Goal: Check status

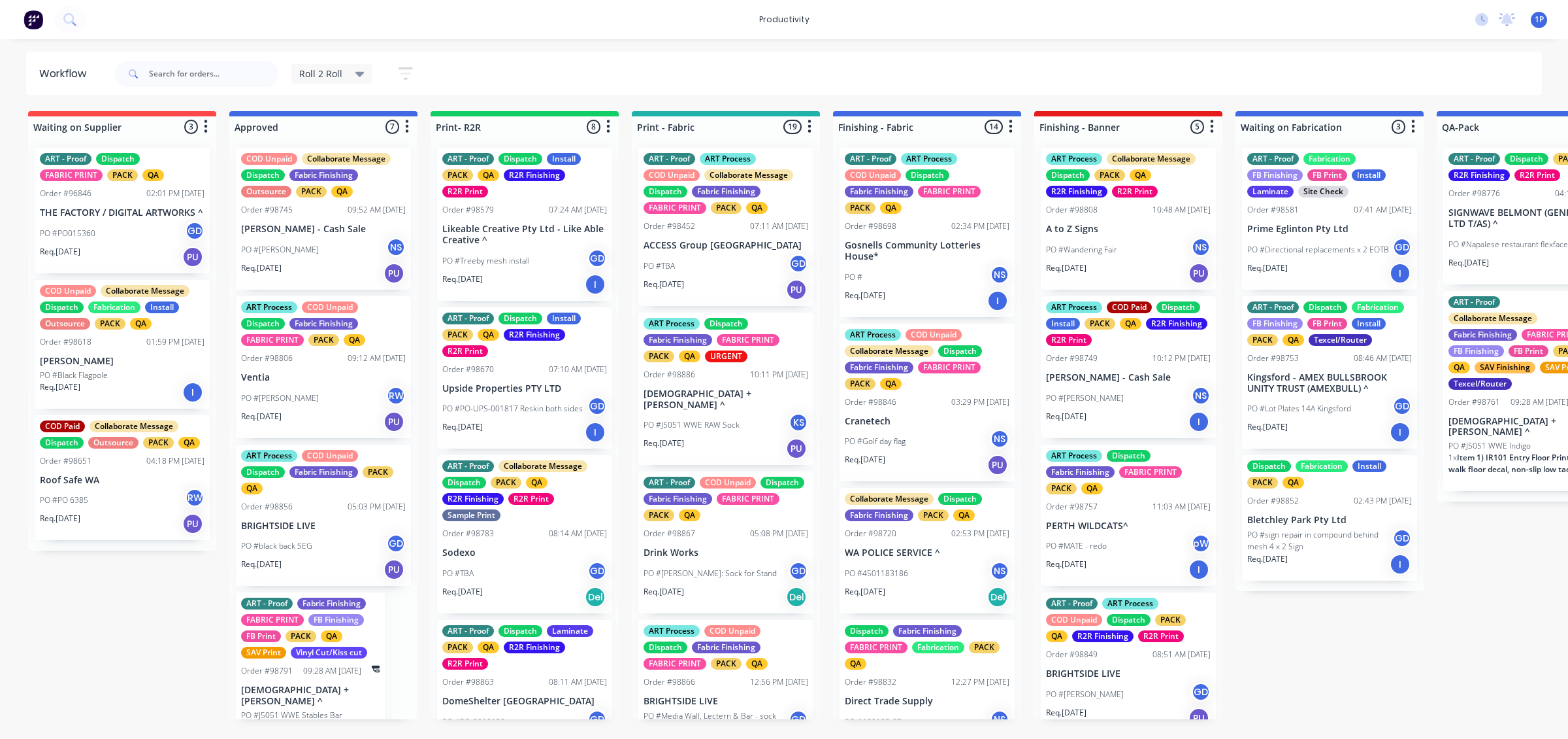
scroll to position [109, 0]
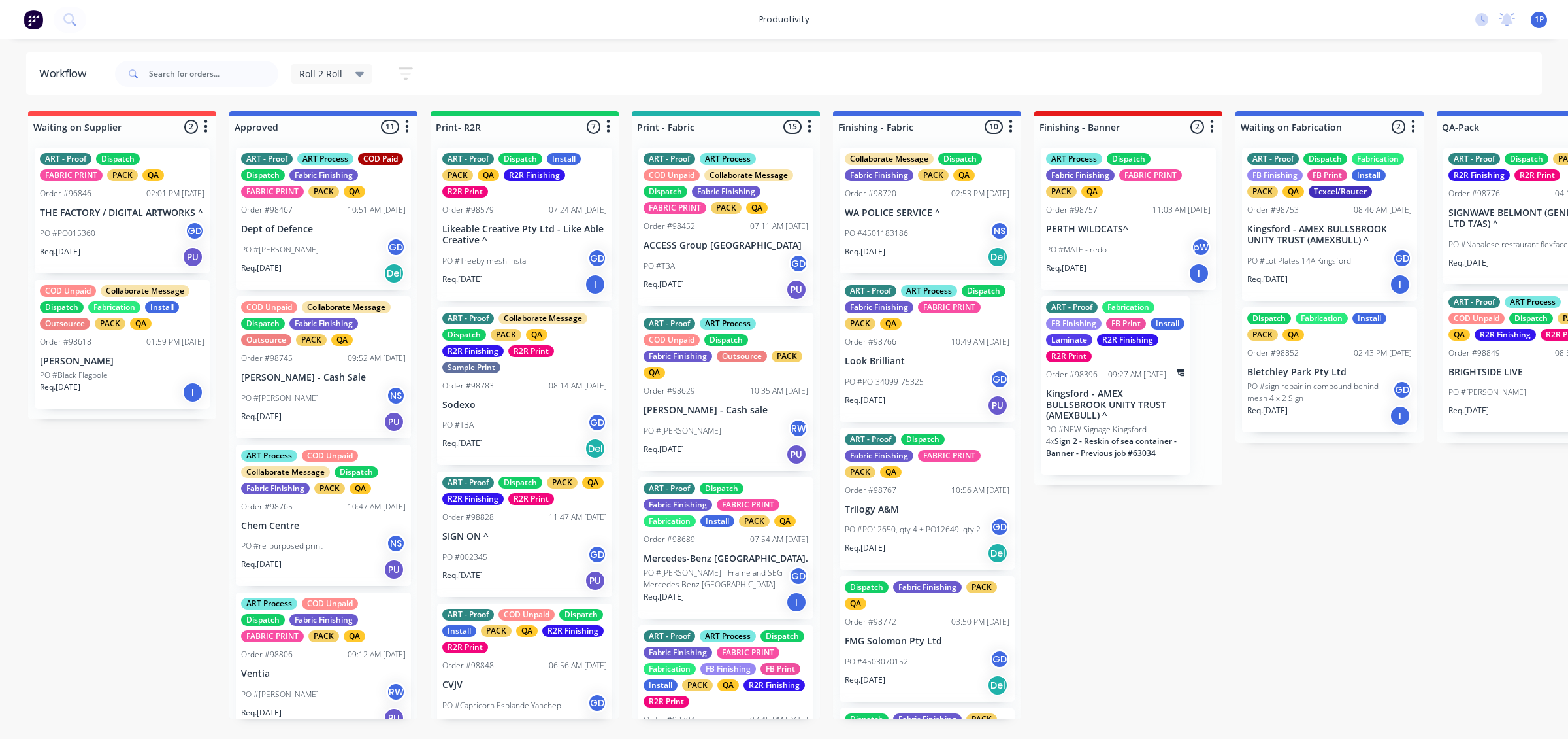
scroll to position [163, 0]
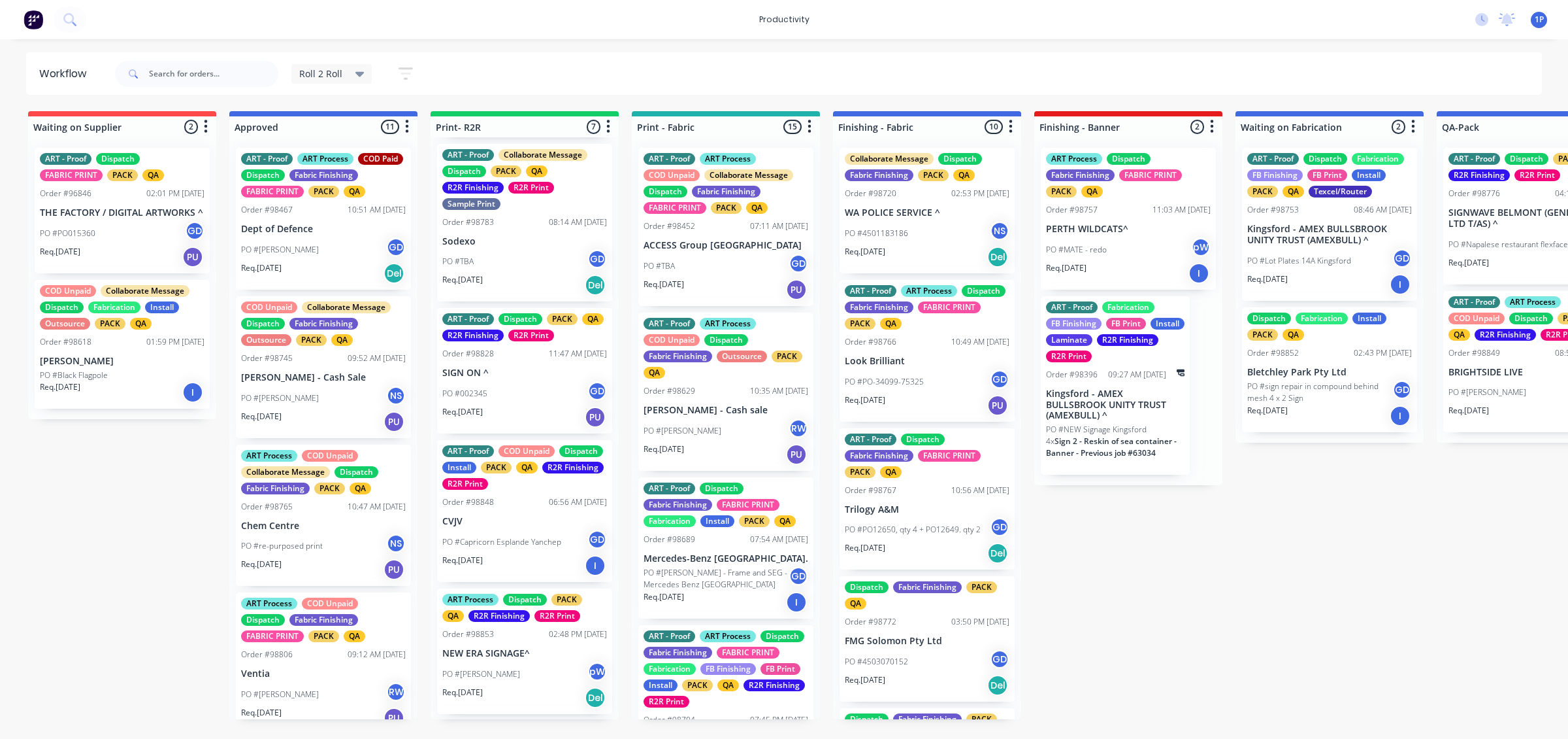
click at [550, 514] on div "ART - Proof COD Unpaid Dispatch Install PACK QA R2R Finishing R2R Print Order #…" at bounding box center [524, 510] width 175 height 141
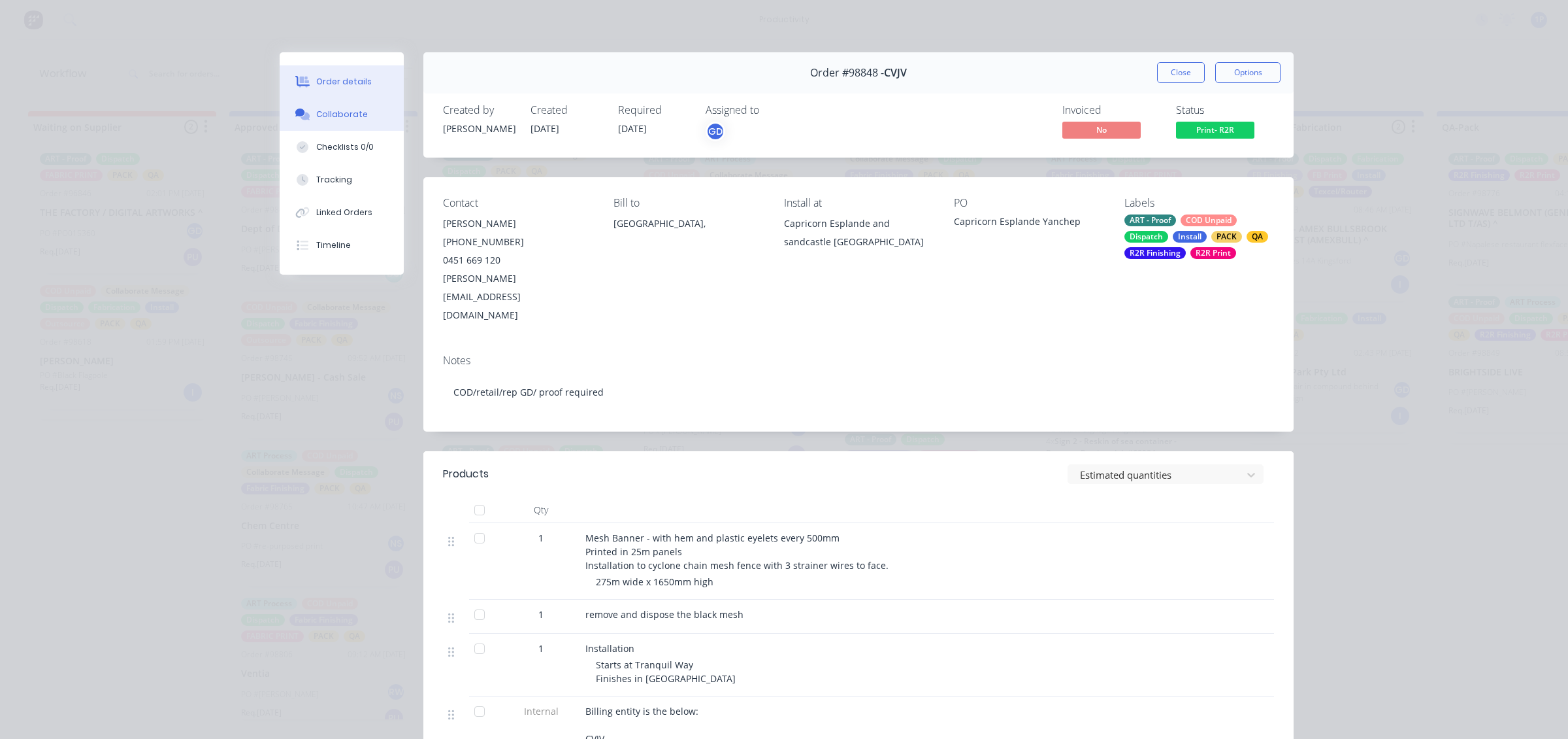
click at [301, 119] on icon at bounding box center [306, 116] width 9 height 8
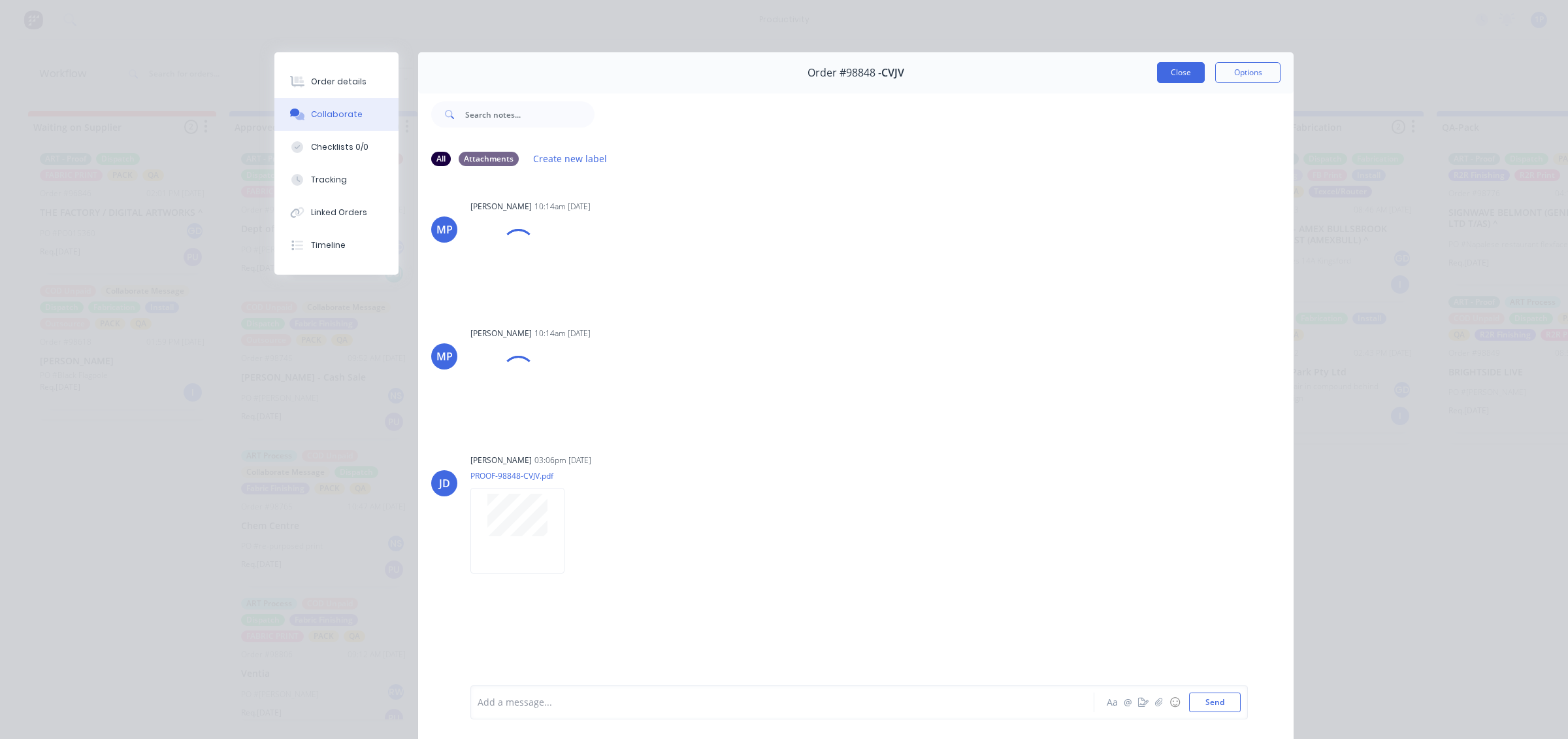
click at [1164, 75] on button "Close" at bounding box center [1181, 72] width 47 height 21
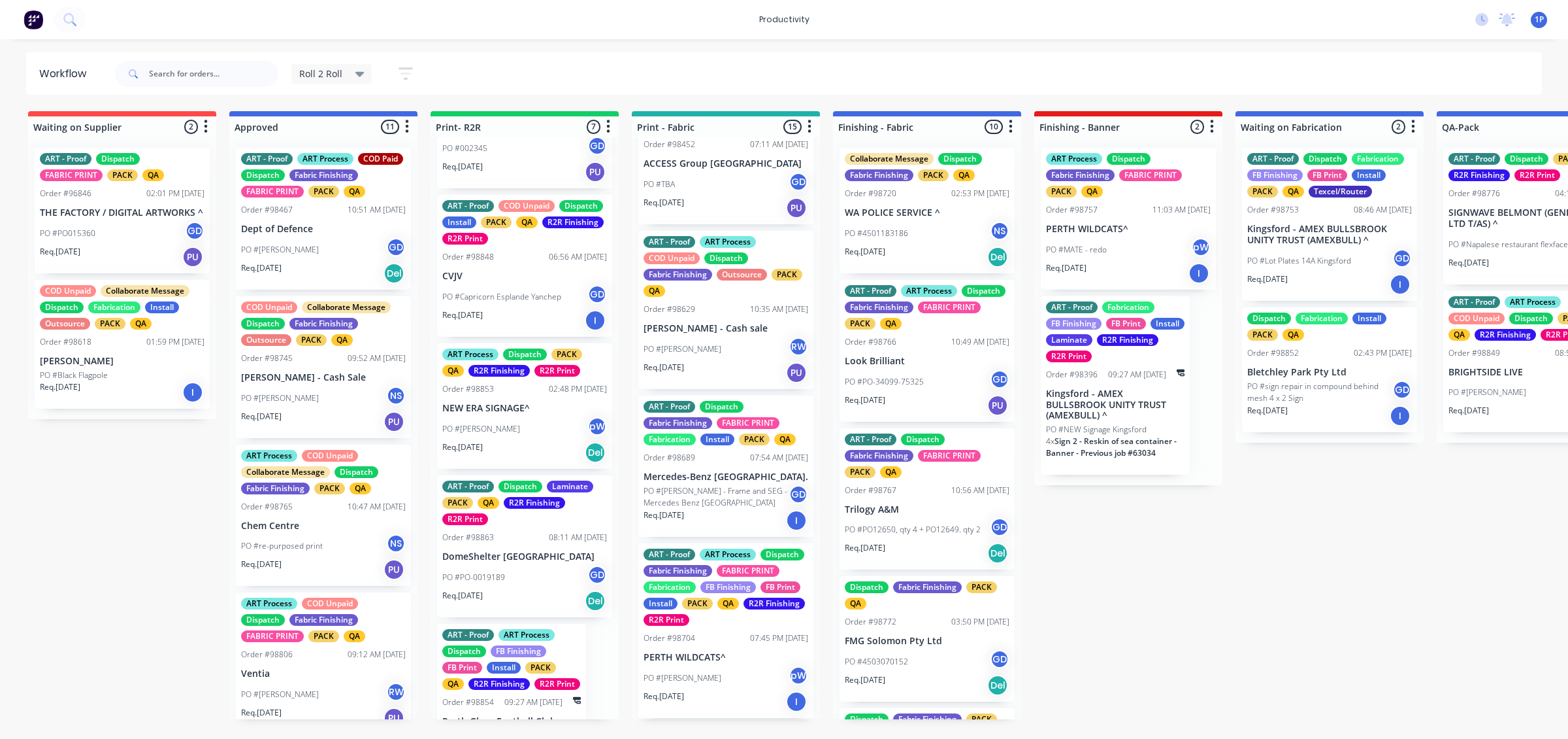
scroll to position [327, 0]
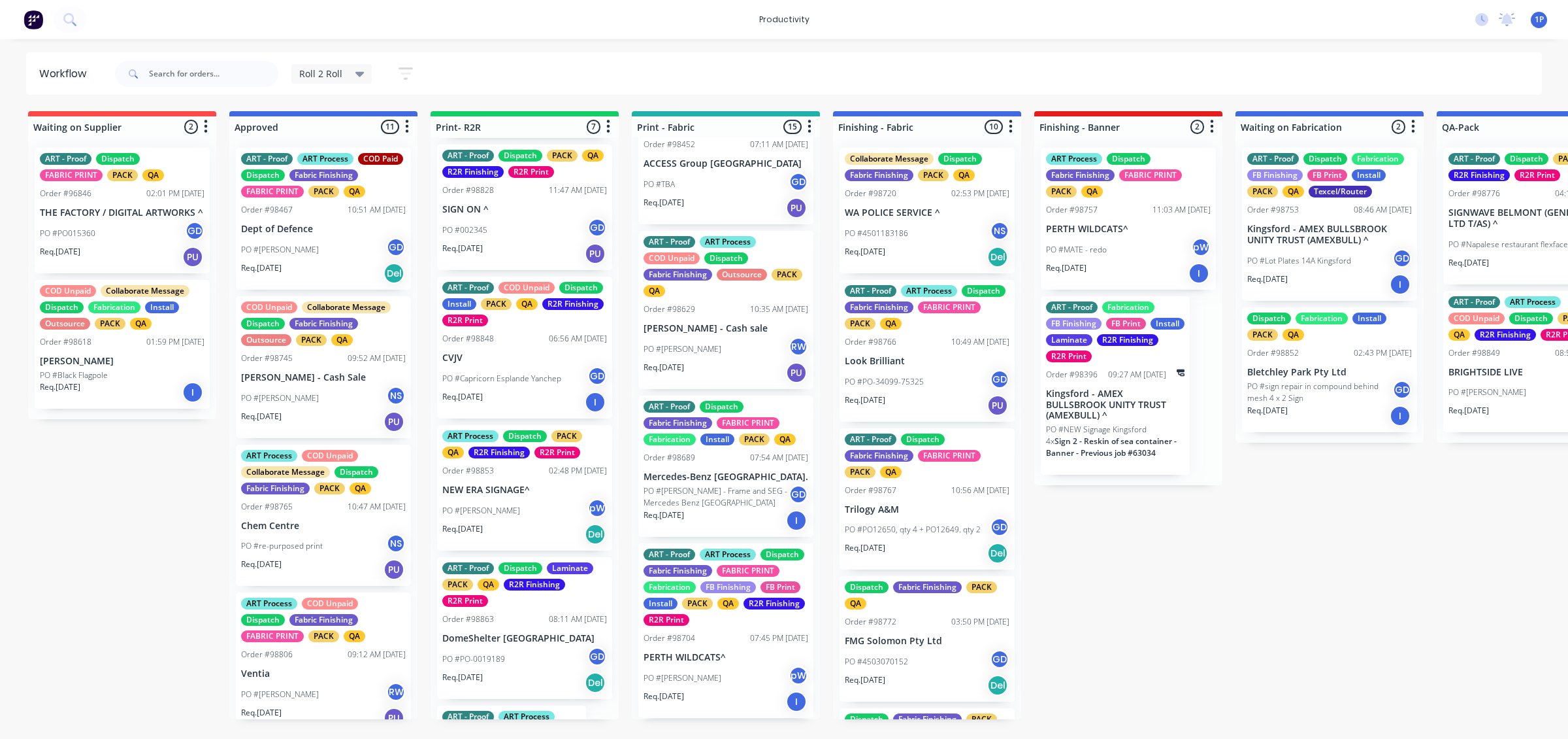
click at [540, 374] on p "PO #Capricorn Esplande Yanchep" at bounding box center [502, 378] width 119 height 12
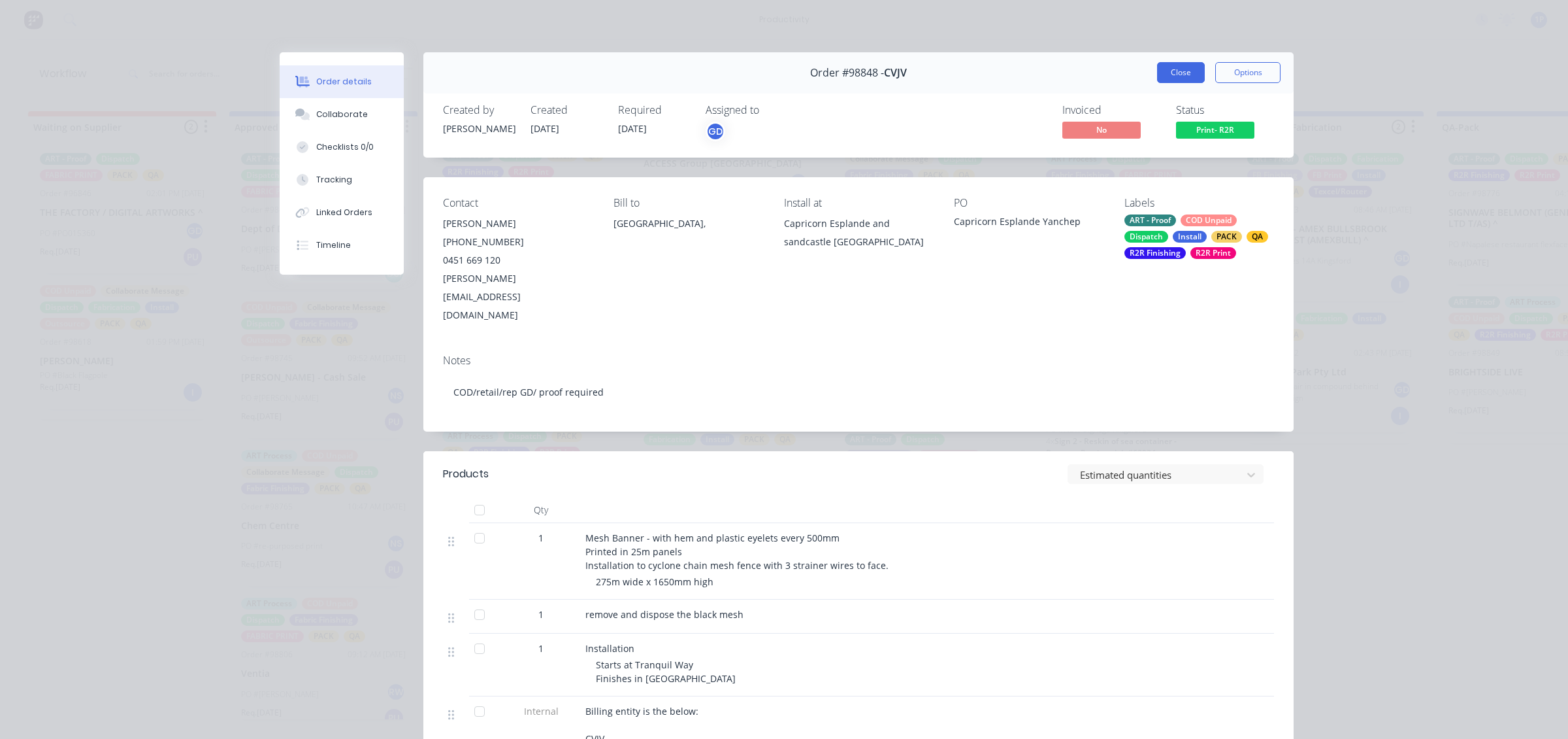
click at [1160, 78] on button "Close" at bounding box center [1181, 72] width 47 height 21
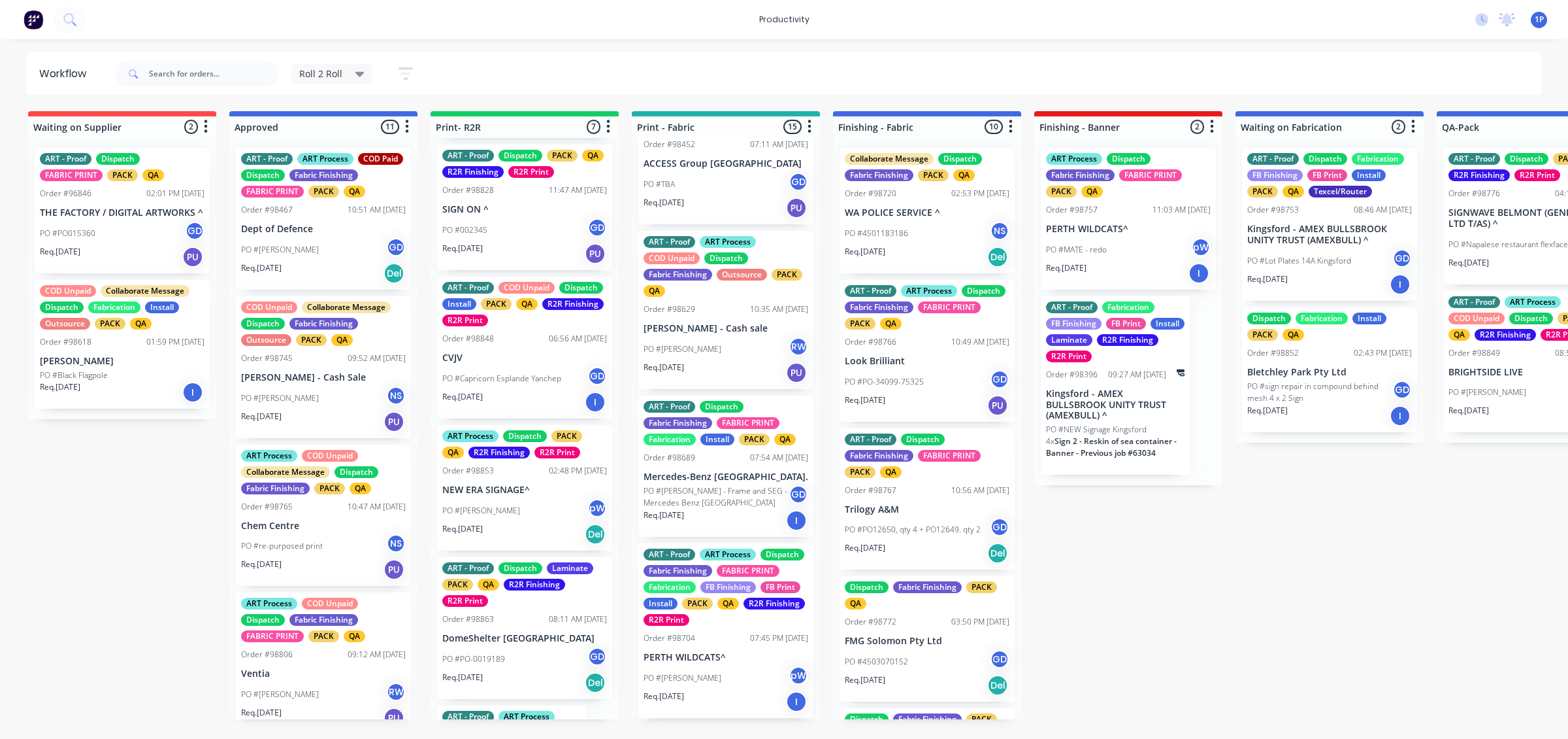
click at [516, 395] on div "Req. 21/10/25 I" at bounding box center [524, 401] width 165 height 22
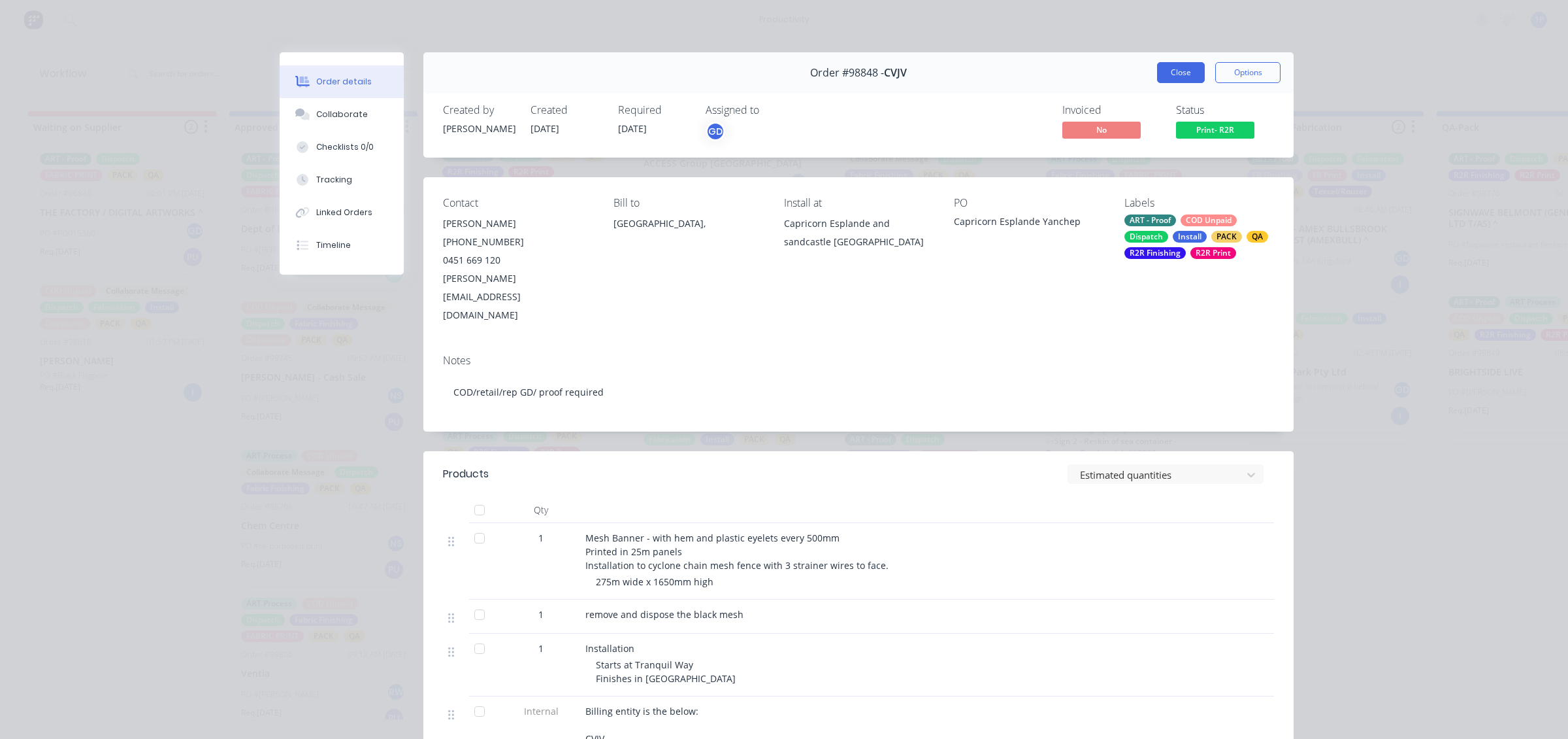
click at [1160, 68] on button "Close" at bounding box center [1181, 72] width 47 height 21
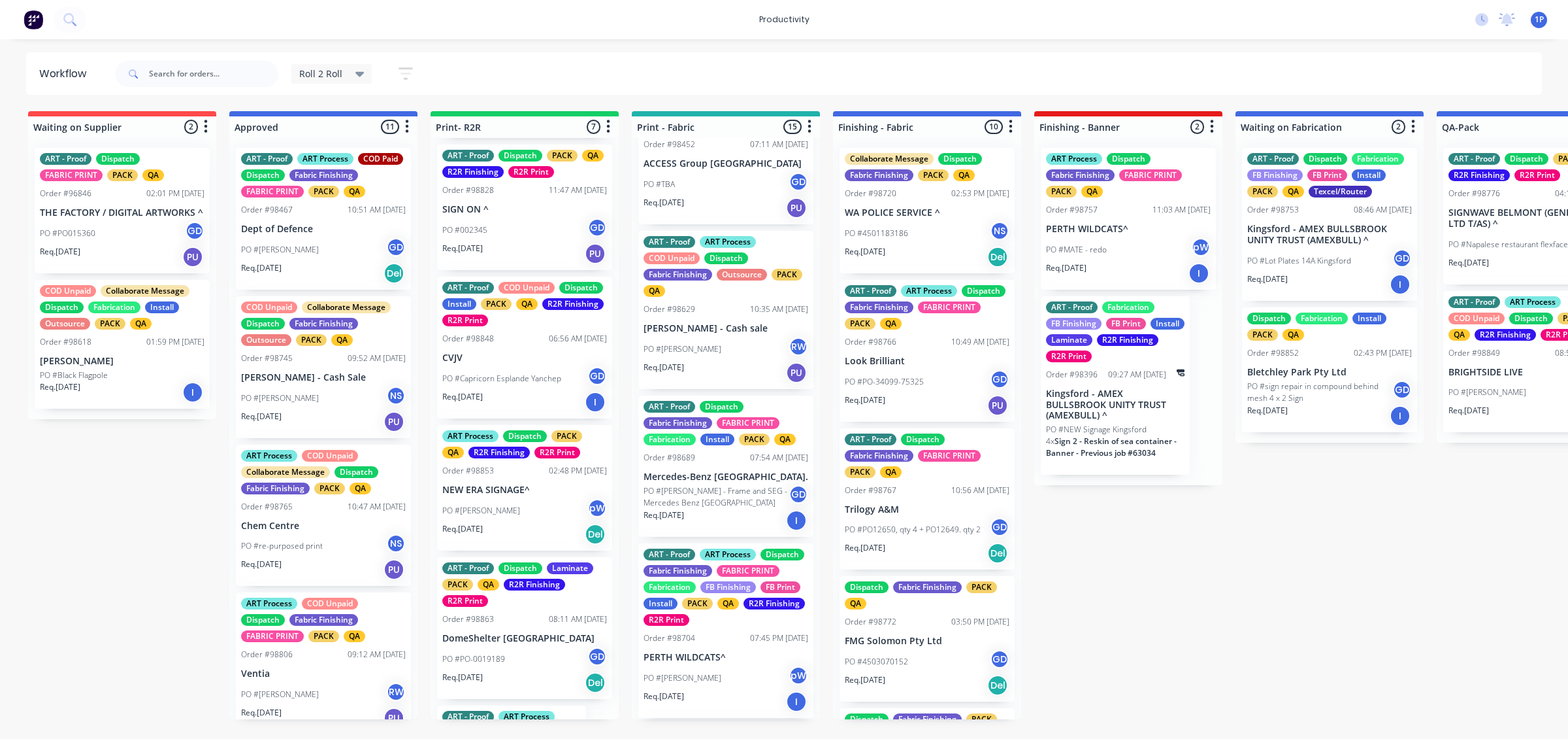
click at [524, 230] on div "PO #002345 GD" at bounding box center [524, 230] width 165 height 25
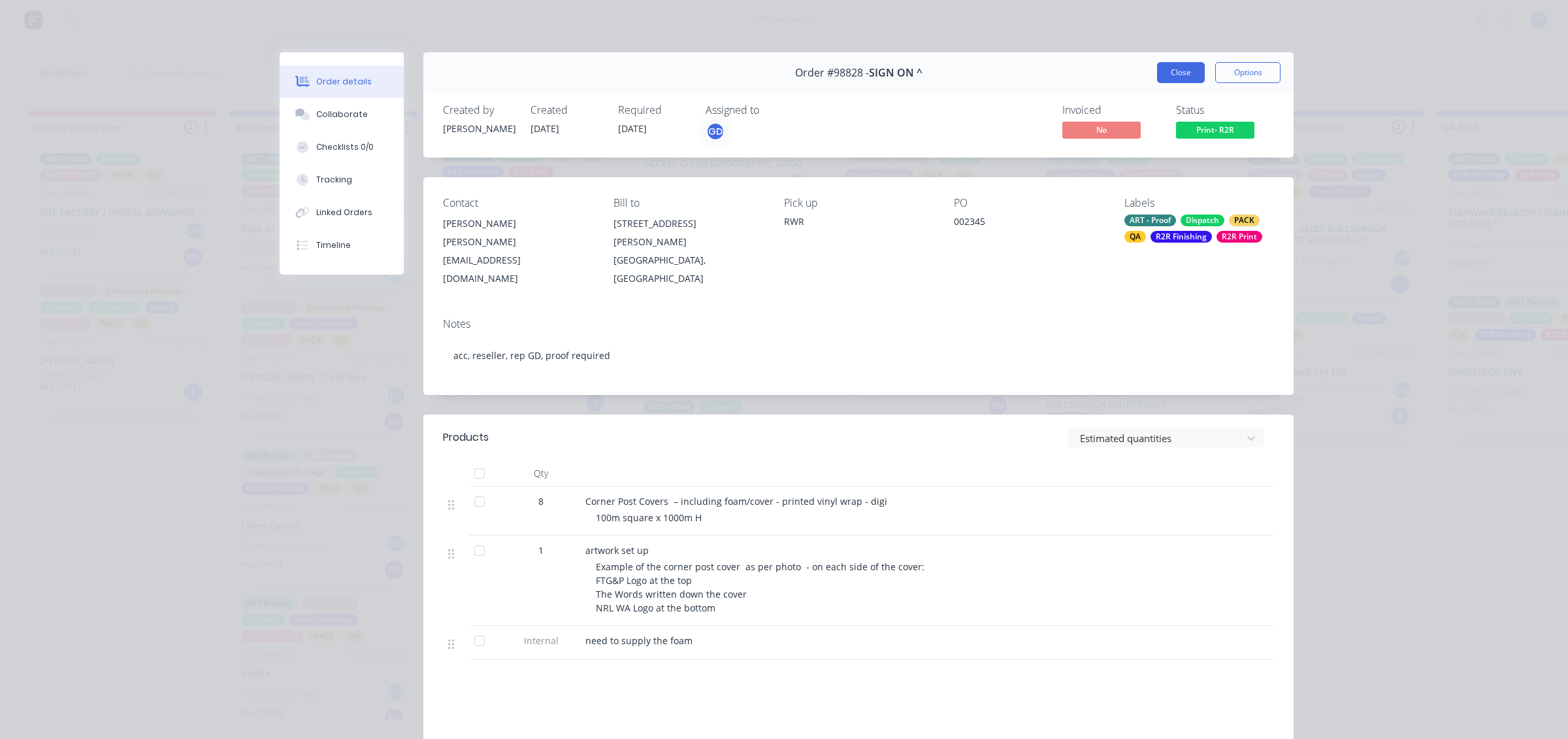
click at [1189, 77] on button "Close" at bounding box center [1181, 72] width 47 height 21
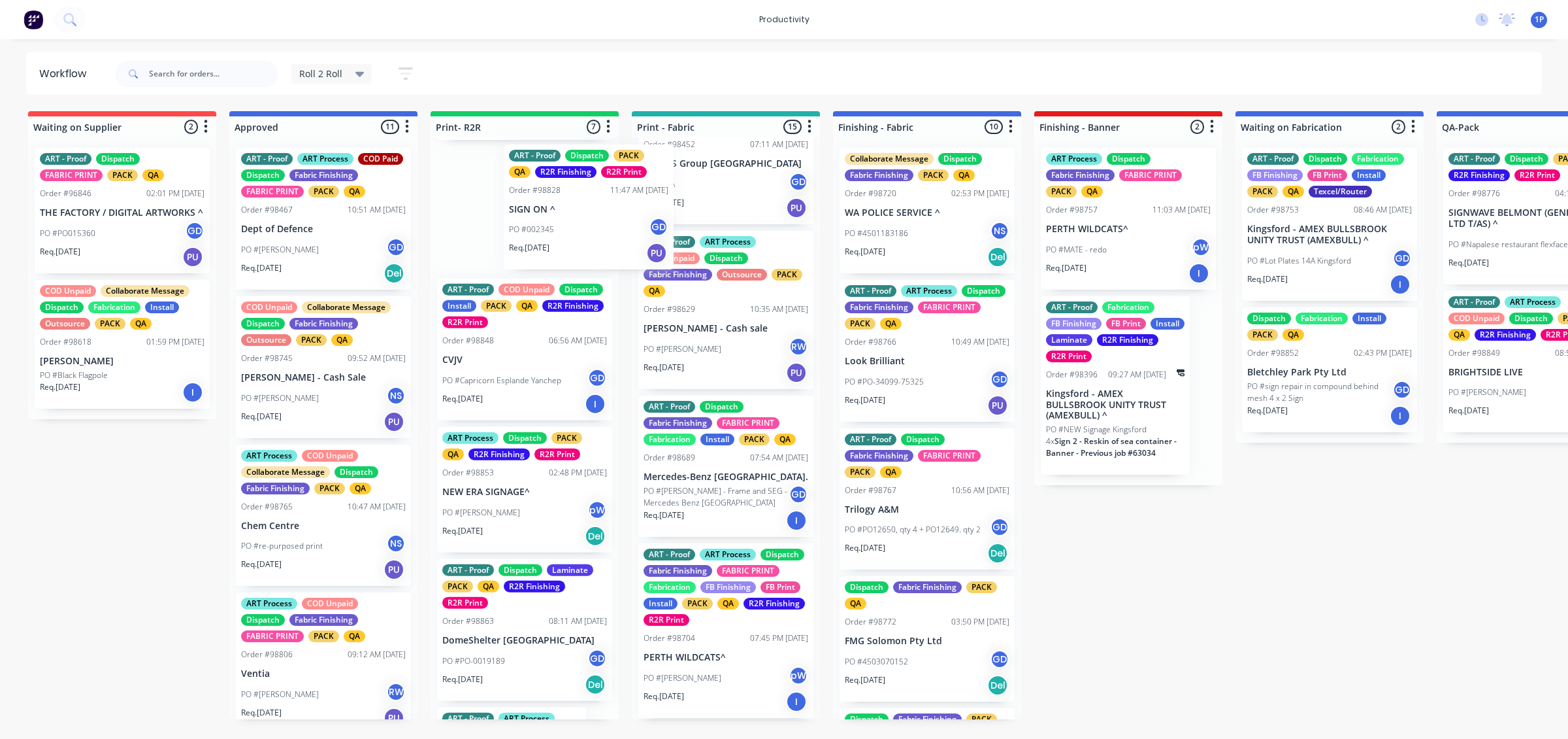
scroll to position [77, 0]
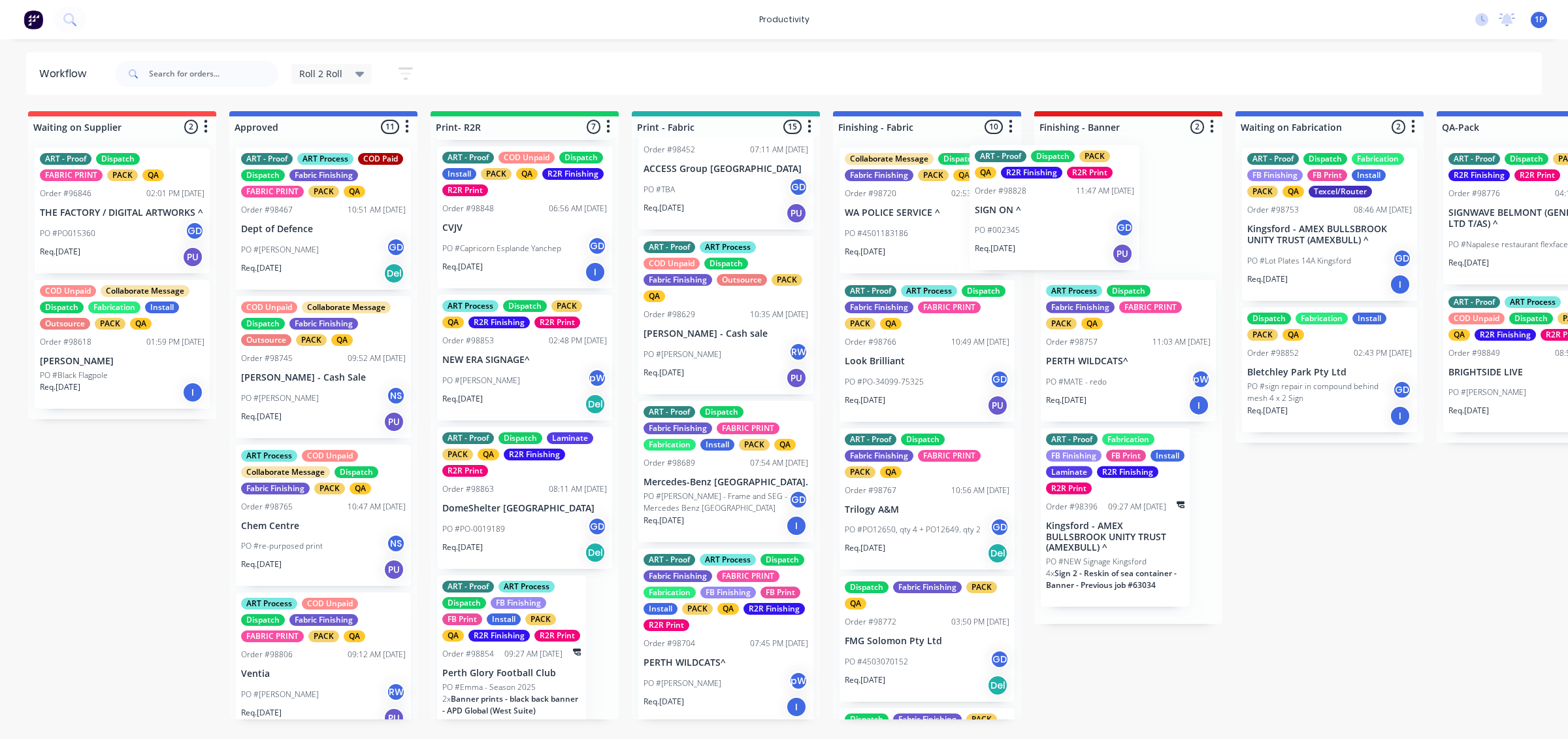
drag, startPoint x: 526, startPoint y: 226, endPoint x: 1073, endPoint y: 226, distance: 547.0
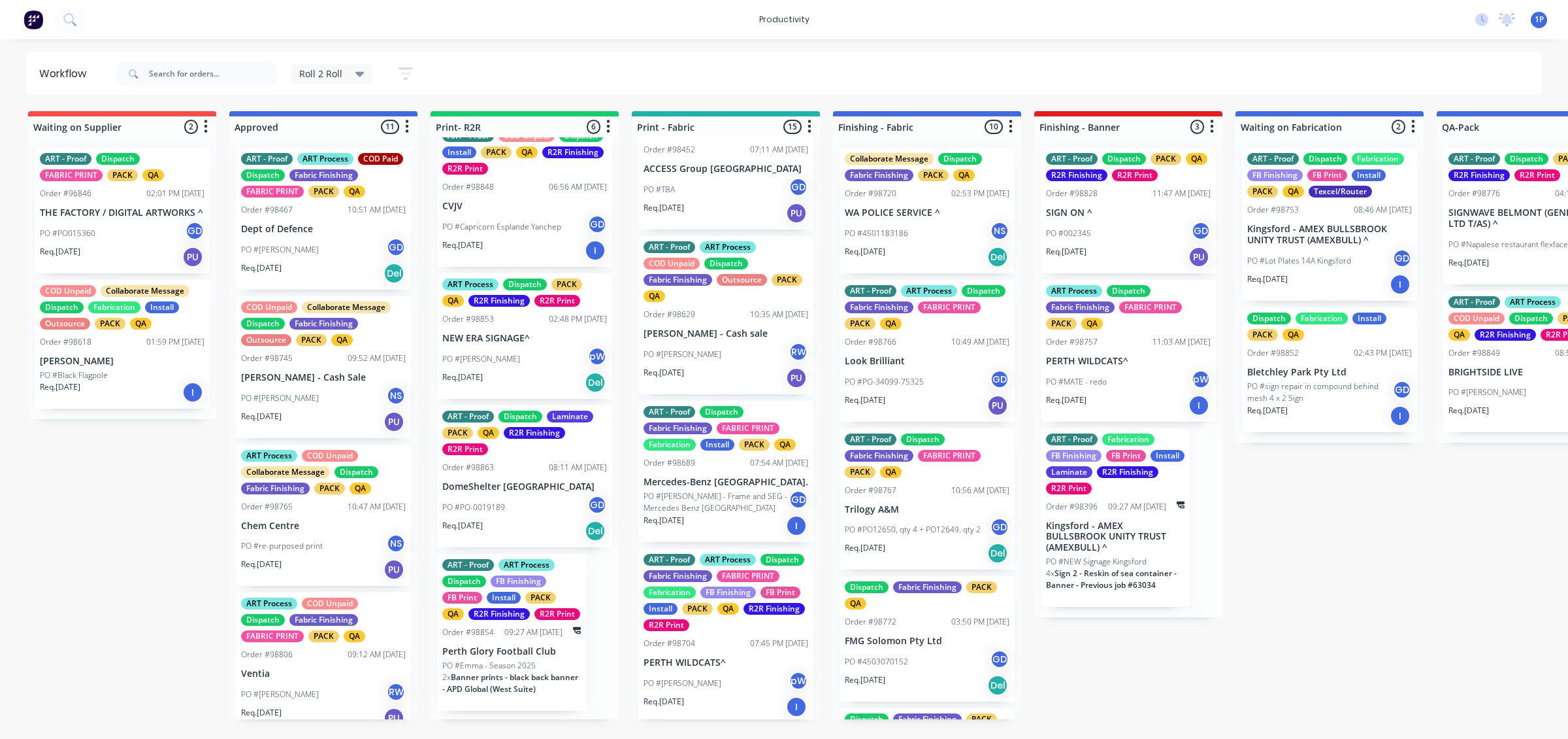
scroll to position [351, 0]
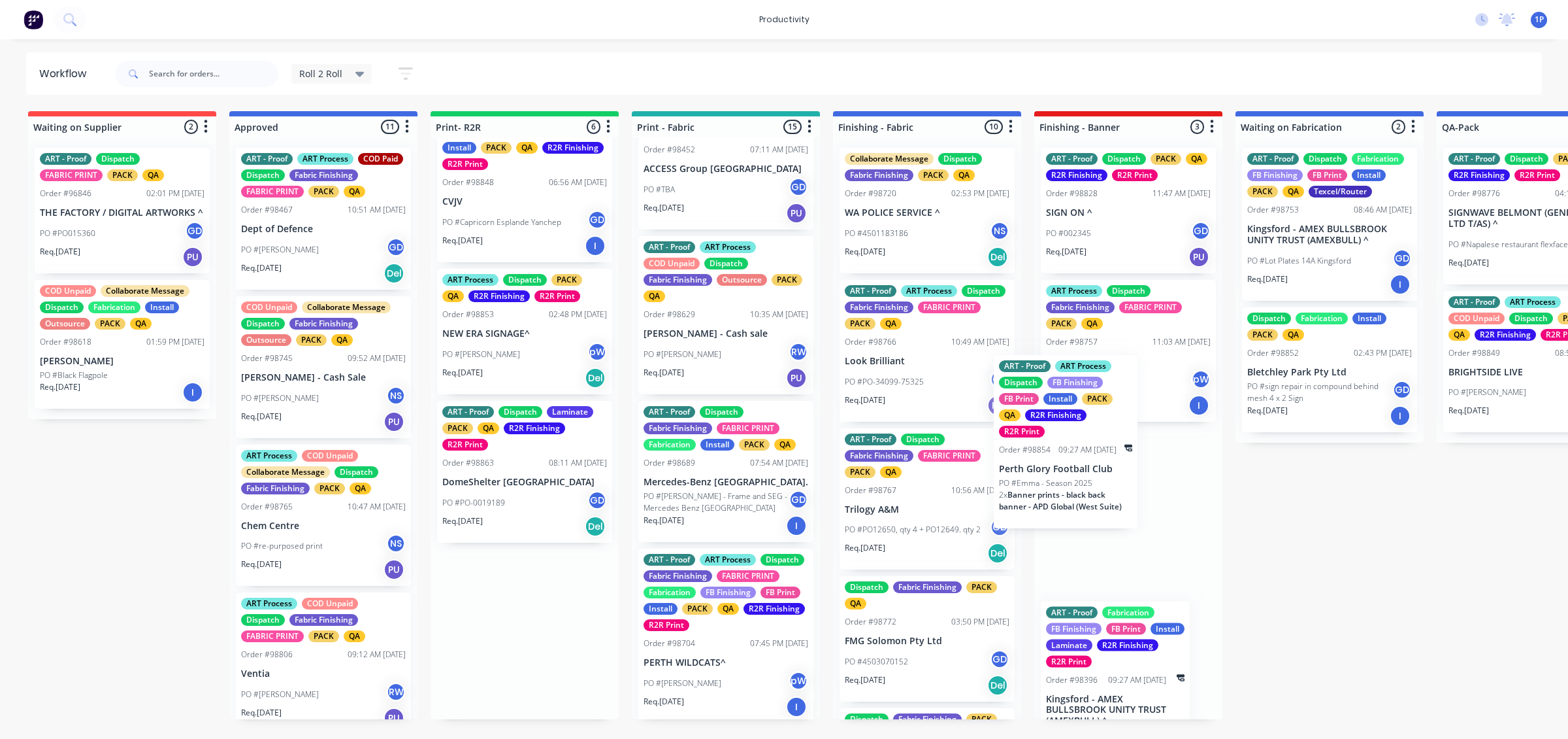
drag, startPoint x: 523, startPoint y: 658, endPoint x: 1111, endPoint y: 446, distance: 625.1
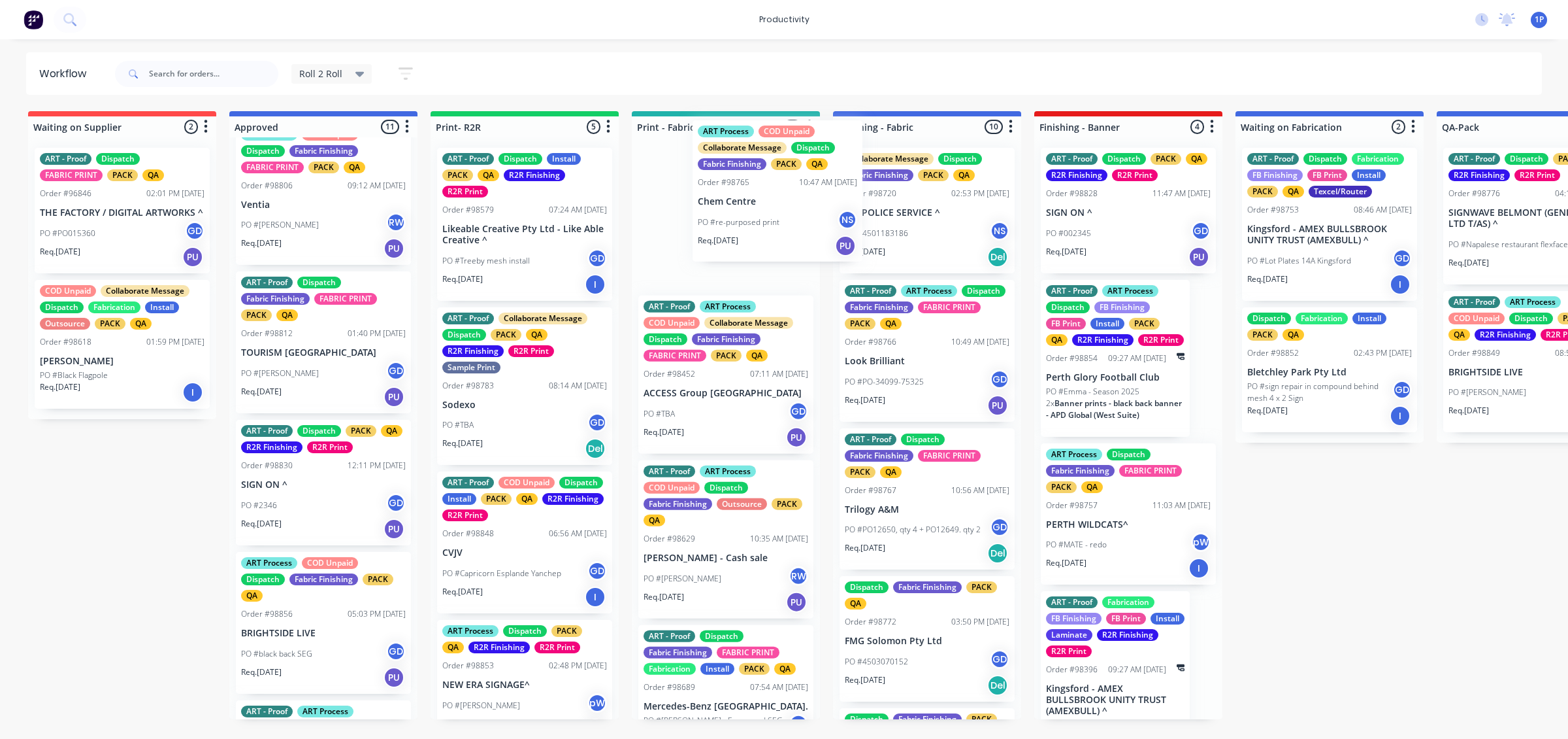
scroll to position [0, 0]
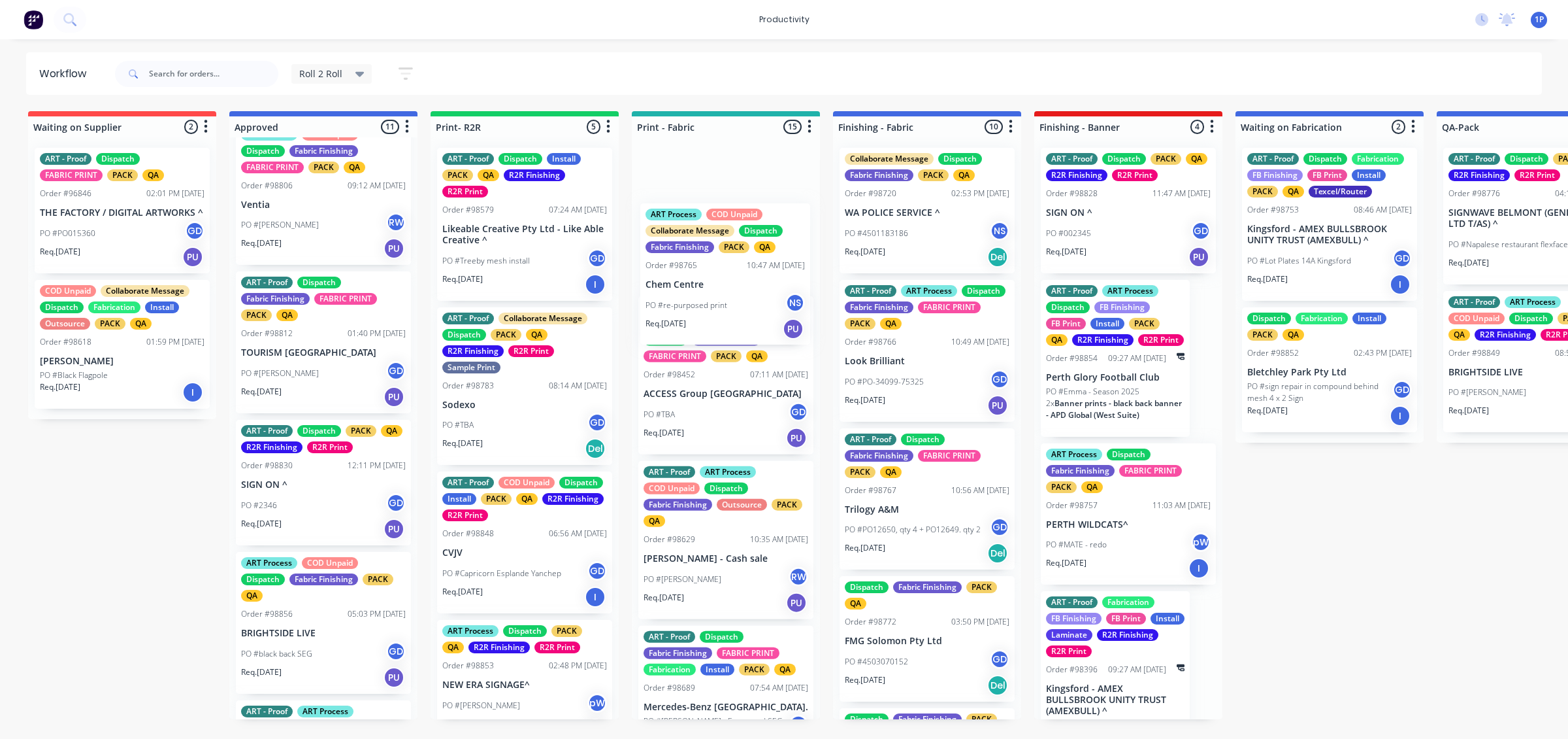
drag, startPoint x: 331, startPoint y: 252, endPoint x: 739, endPoint y: 319, distance: 413.5
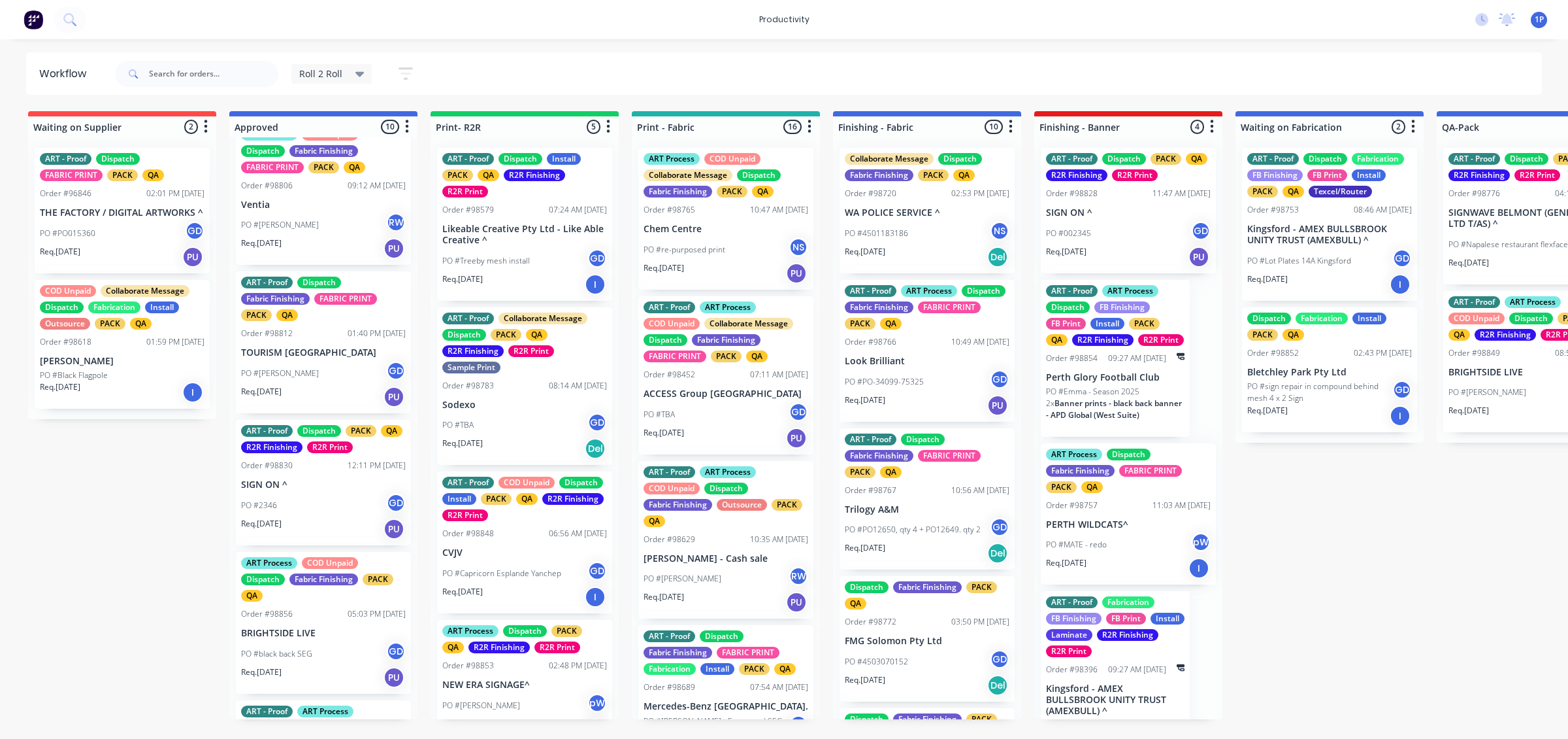
click at [315, 254] on div "Req. 17/10/25 PU" at bounding box center [323, 248] width 165 height 22
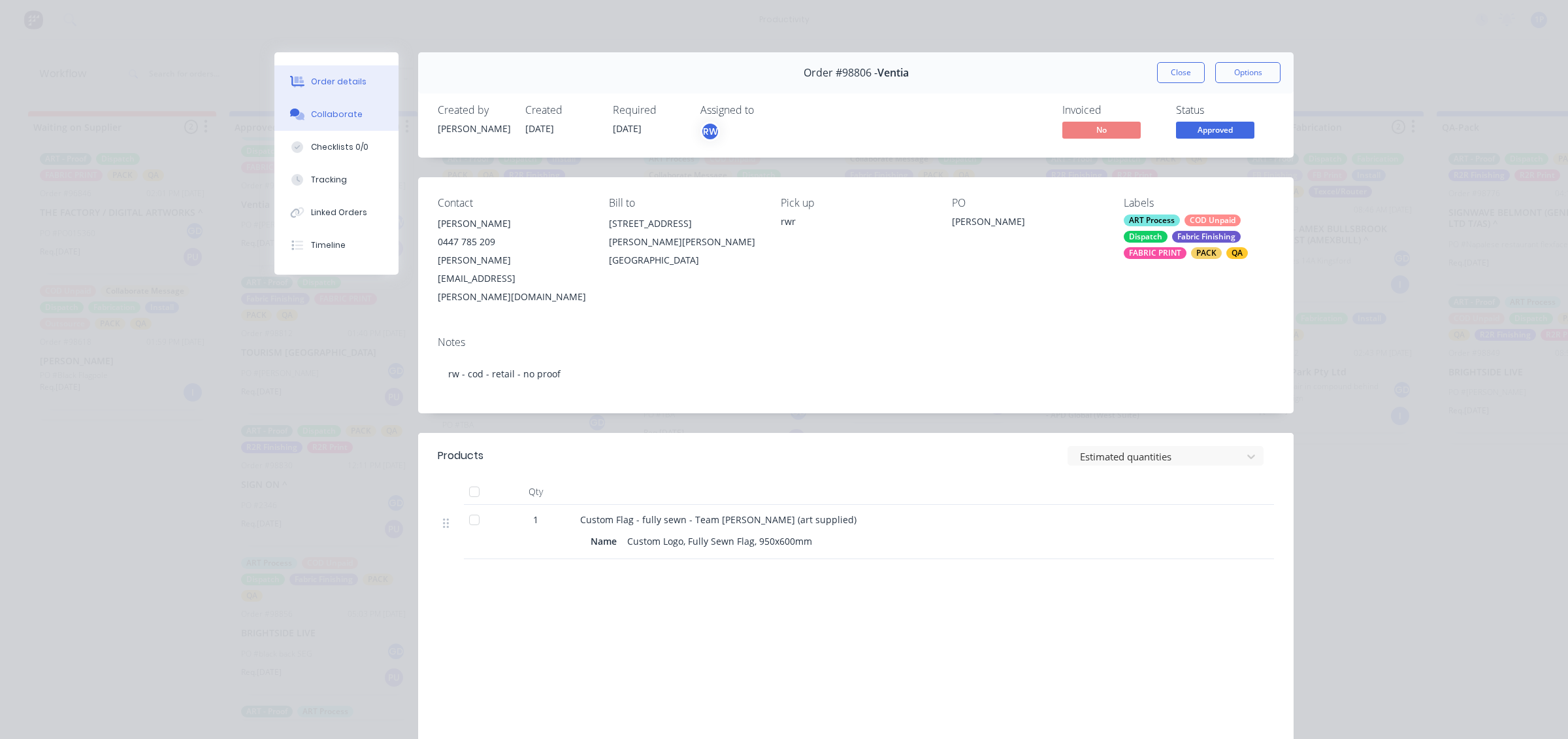
click at [347, 103] on button "Collaborate" at bounding box center [337, 114] width 124 height 33
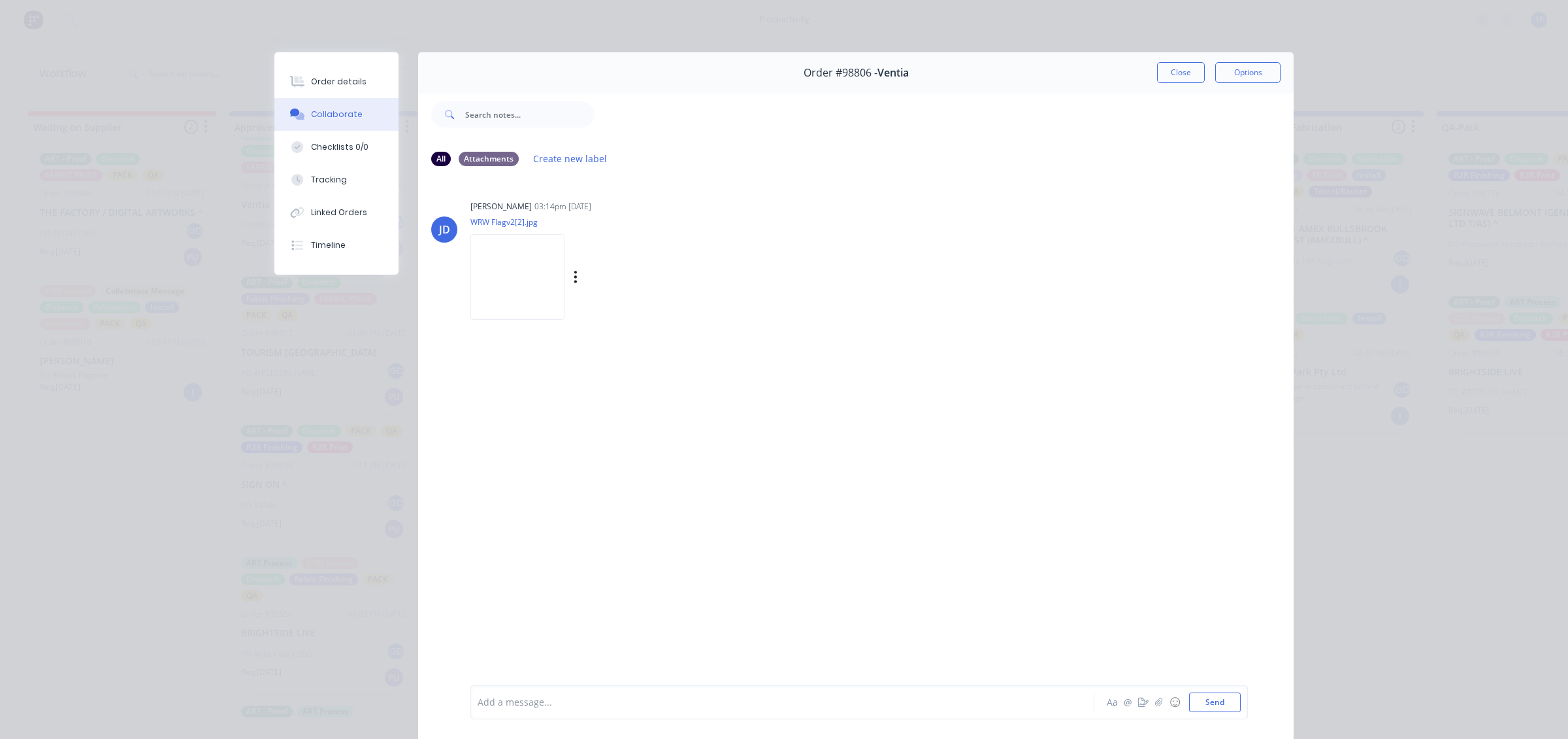
click at [565, 289] on img at bounding box center [517, 276] width 94 height 86
drag, startPoint x: 1165, startPoint y: 79, endPoint x: 1128, endPoint y: 79, distance: 37.0
click at [1167, 78] on button "Close" at bounding box center [1181, 72] width 47 height 21
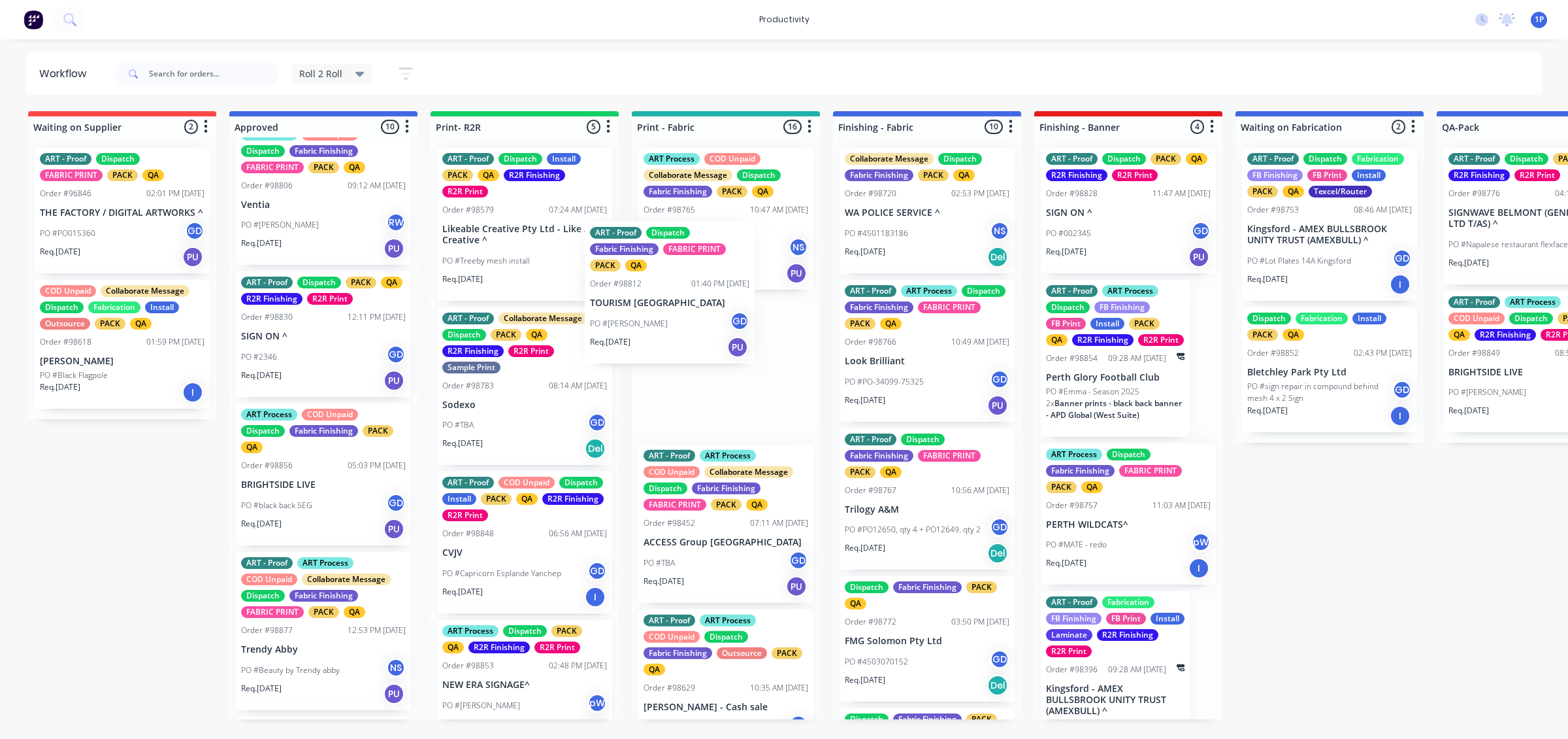
drag, startPoint x: 332, startPoint y: 400, endPoint x: 683, endPoint y: 328, distance: 358.3
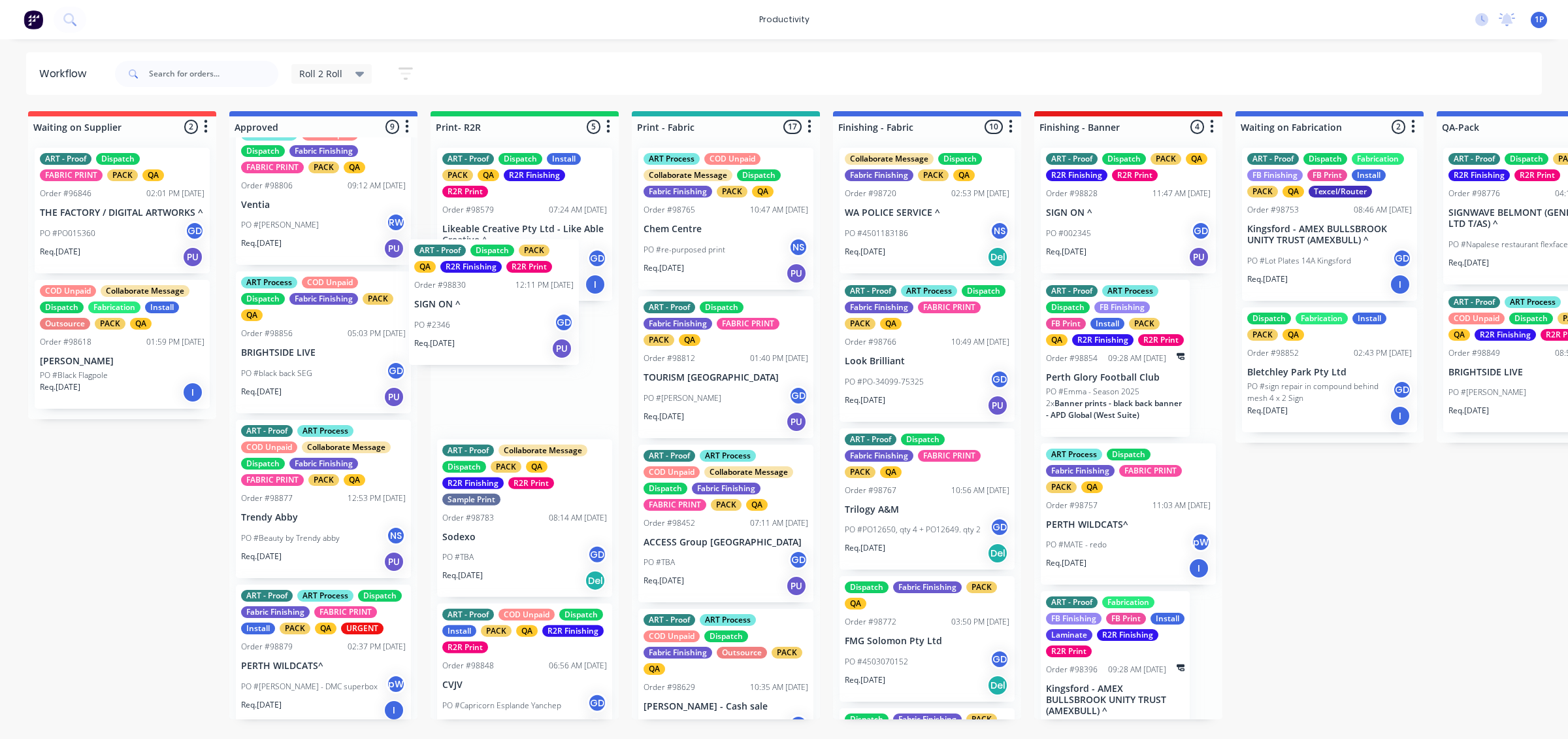
drag, startPoint x: 317, startPoint y: 375, endPoint x: 540, endPoint y: 310, distance: 232.3
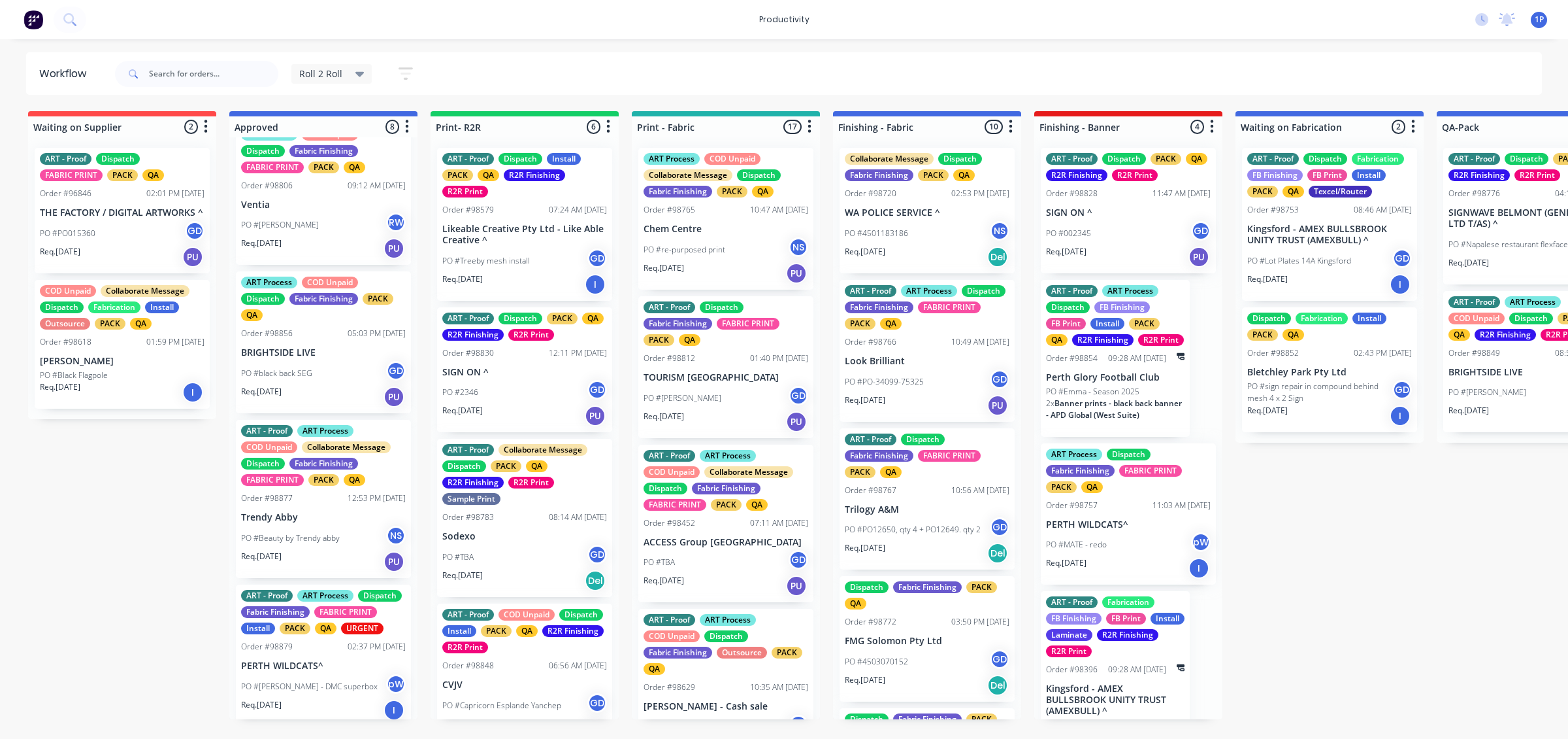
click at [531, 419] on div "Req. 20/10/25 PU" at bounding box center [524, 415] width 165 height 22
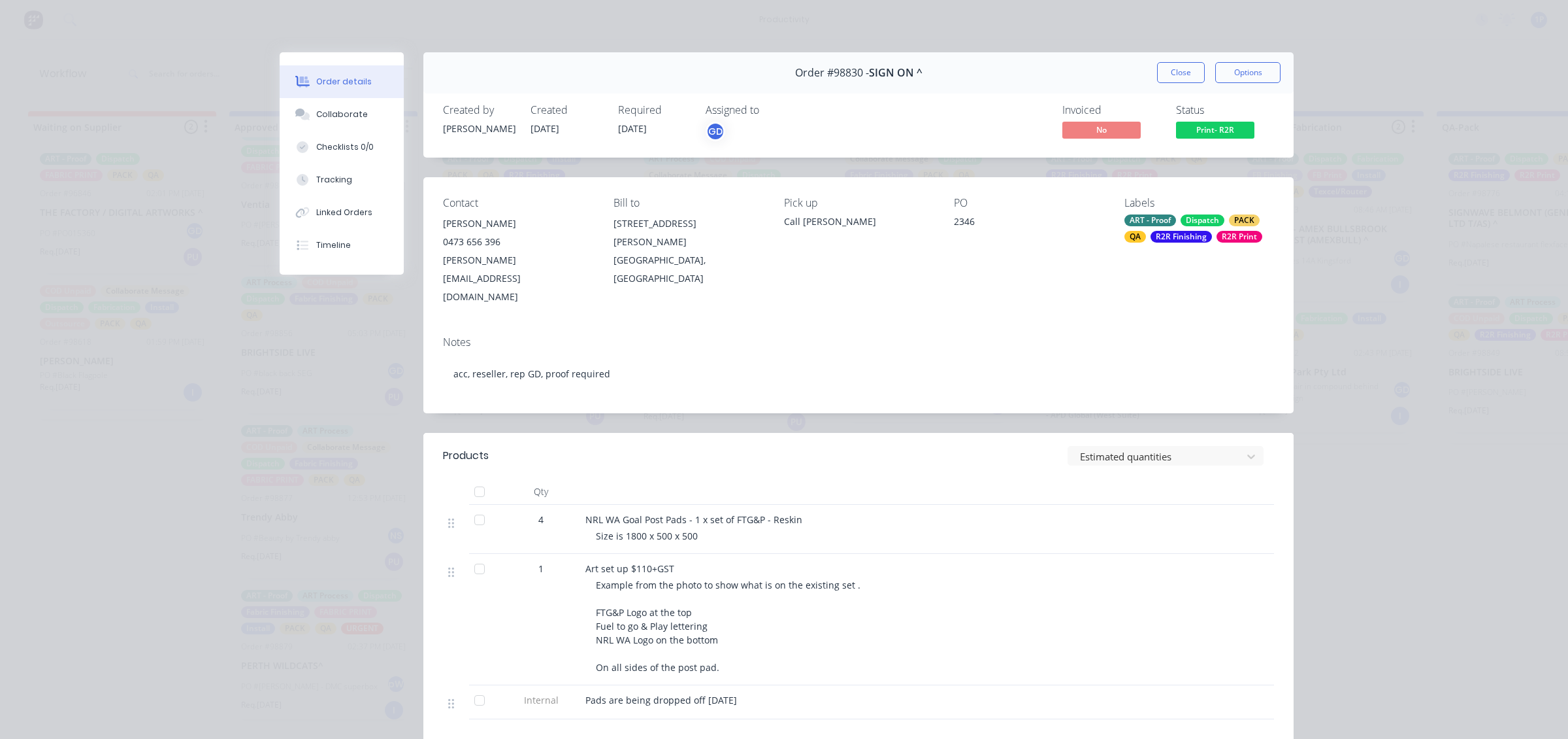
drag, startPoint x: 1174, startPoint y: 40, endPoint x: 1158, endPoint y: 57, distance: 23.3
click at [1169, 40] on div "Order details Collaborate Checklists 0/0 Tracking Linked Orders Timeline Order …" at bounding box center [784, 370] width 1568 height 739
click at [1158, 66] on button "Close" at bounding box center [1181, 72] width 47 height 21
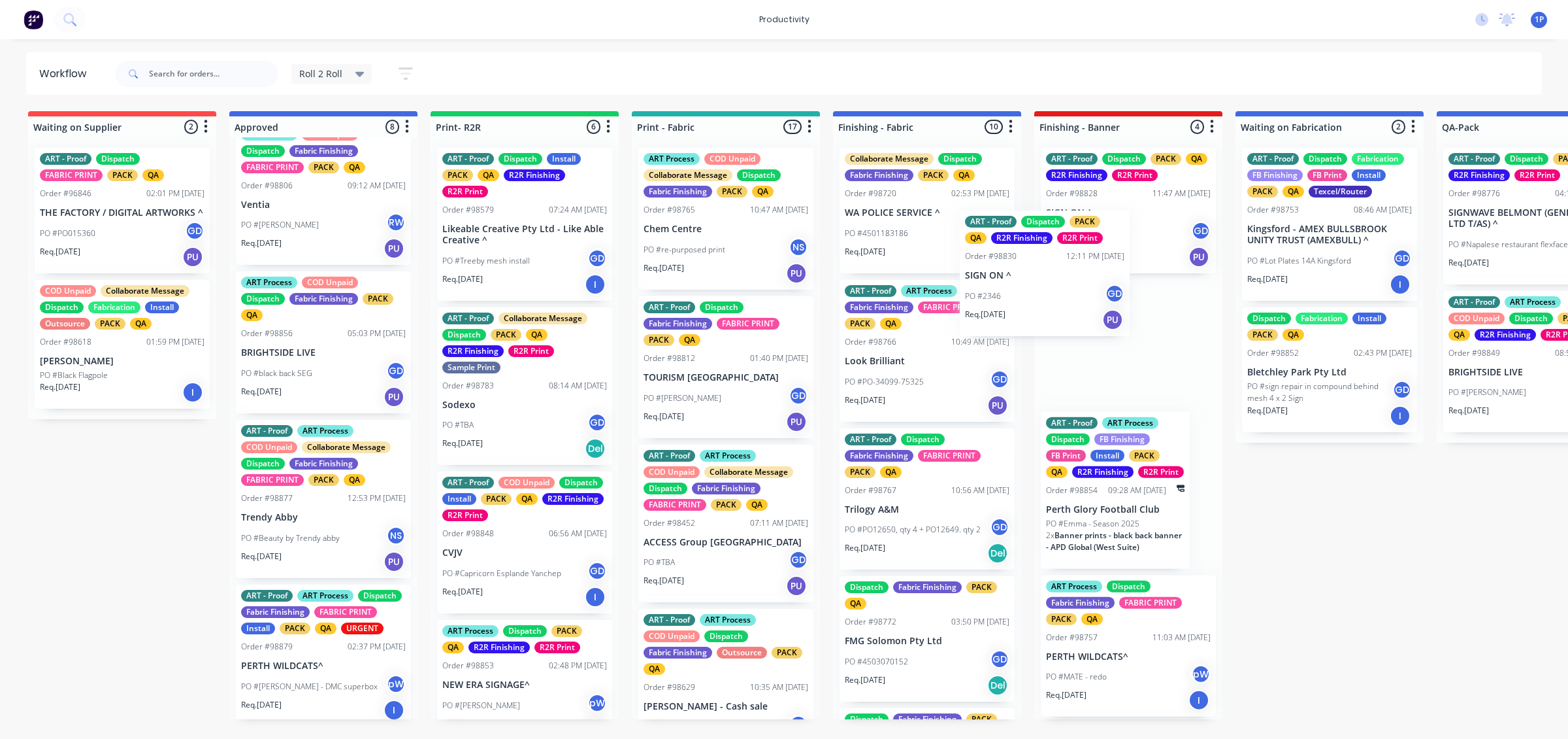
drag, startPoint x: 553, startPoint y: 386, endPoint x: 1090, endPoint y: 286, distance: 546.2
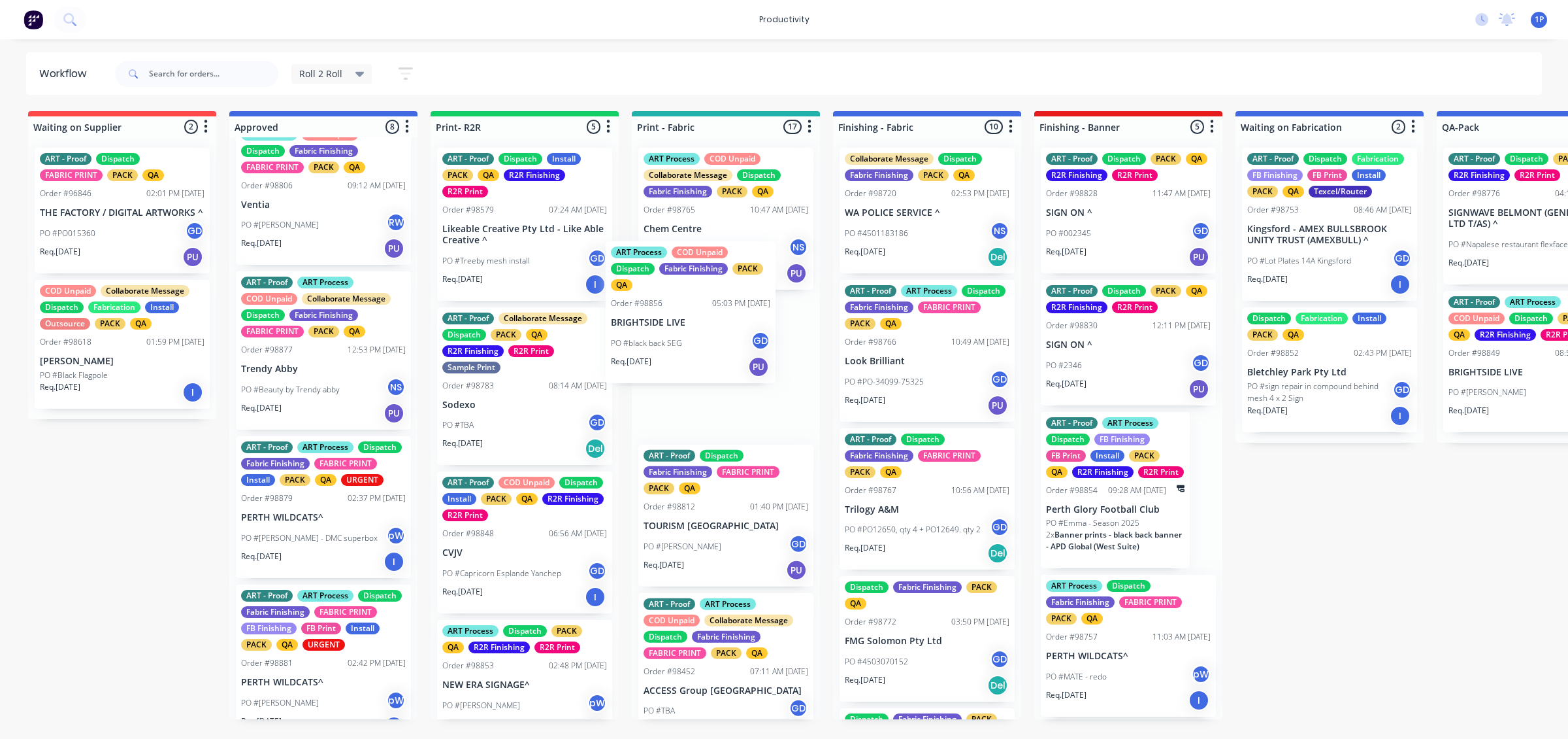
drag, startPoint x: 344, startPoint y: 411, endPoint x: 718, endPoint y: 360, distance: 377.5
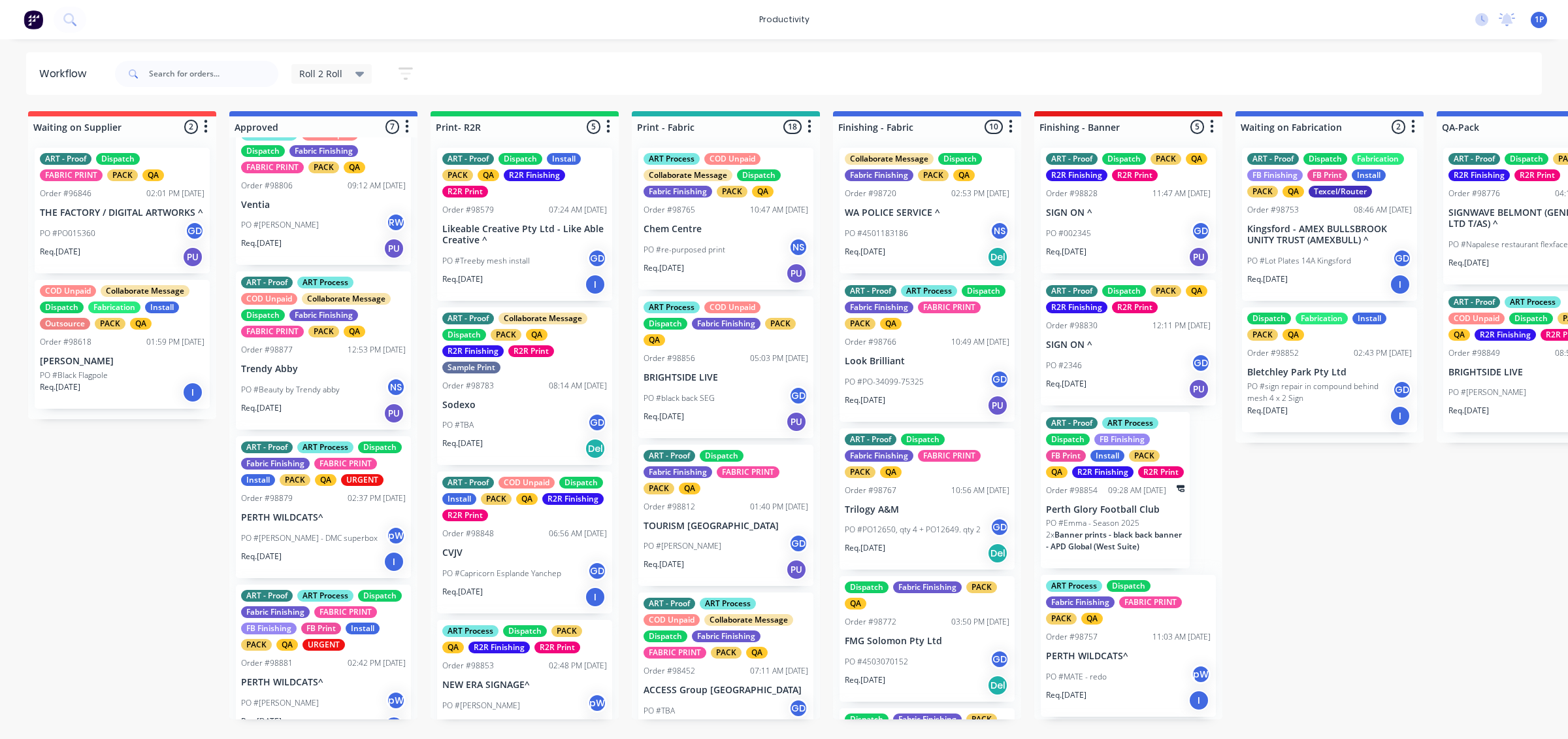
click at [723, 389] on div "PO #black back SEG GD" at bounding box center [726, 398] width 165 height 25
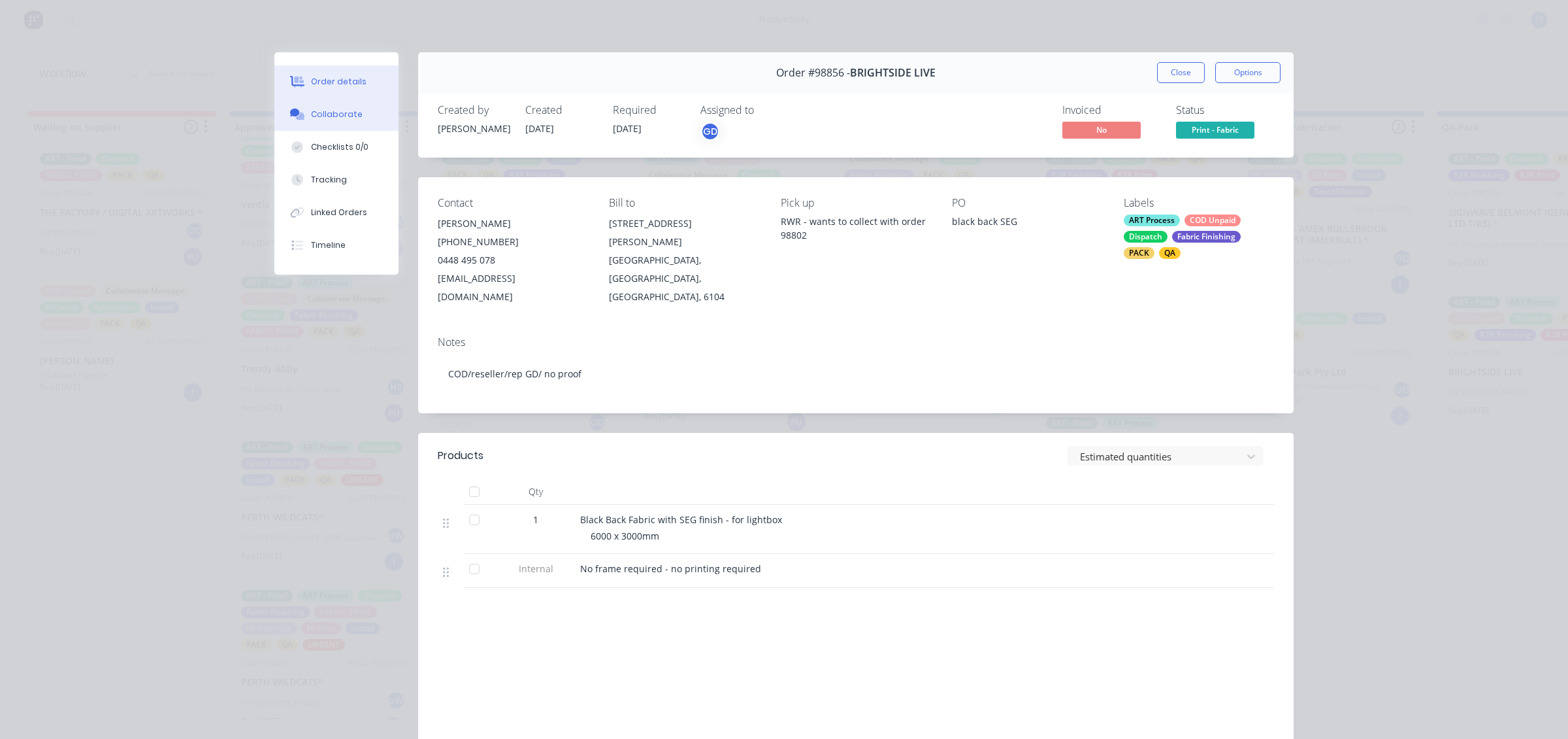
click at [353, 112] on button "Collaborate" at bounding box center [337, 114] width 124 height 33
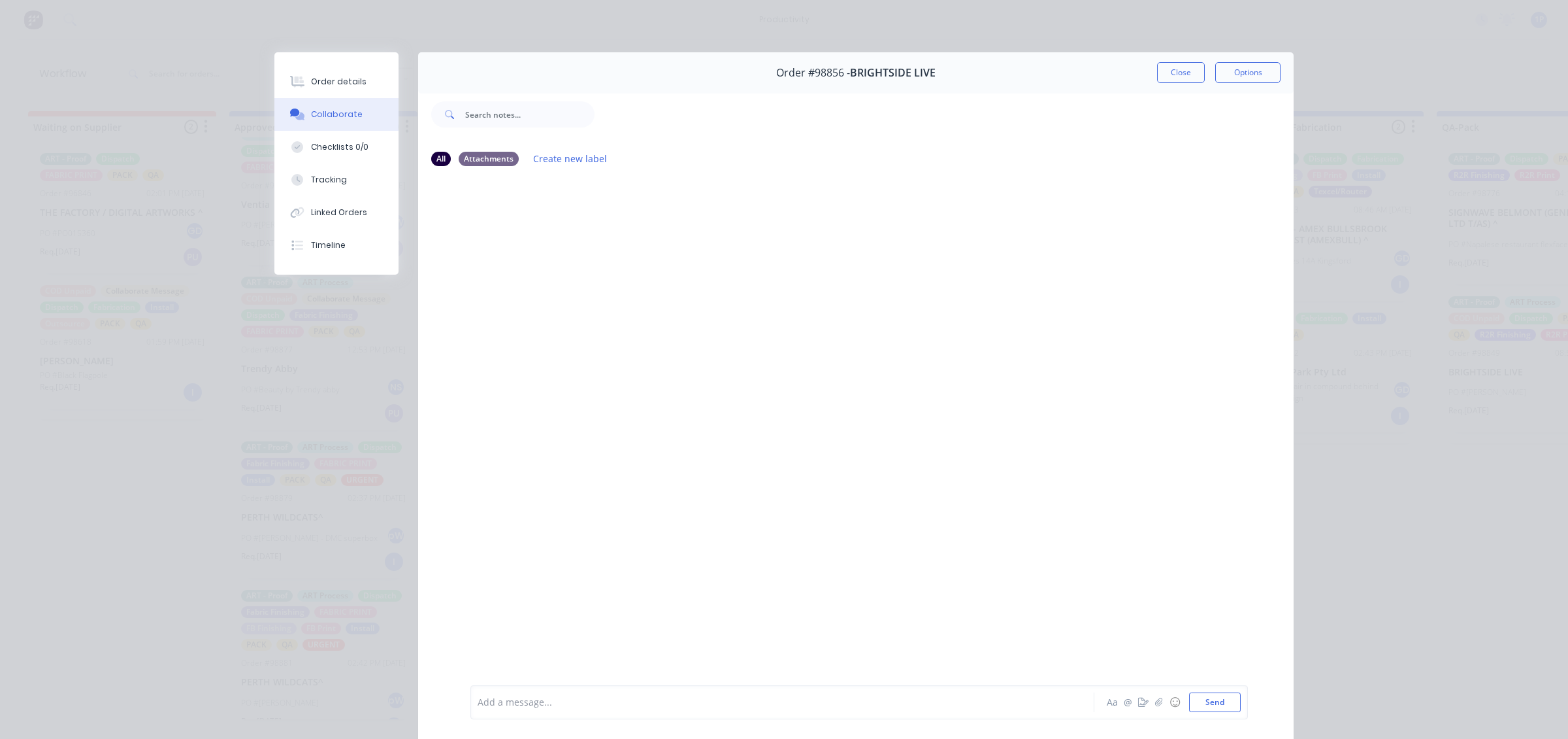
click at [275, 98] on button "Collaborate" at bounding box center [337, 114] width 124 height 33
click at [358, 88] on button "Order details" at bounding box center [337, 82] width 124 height 33
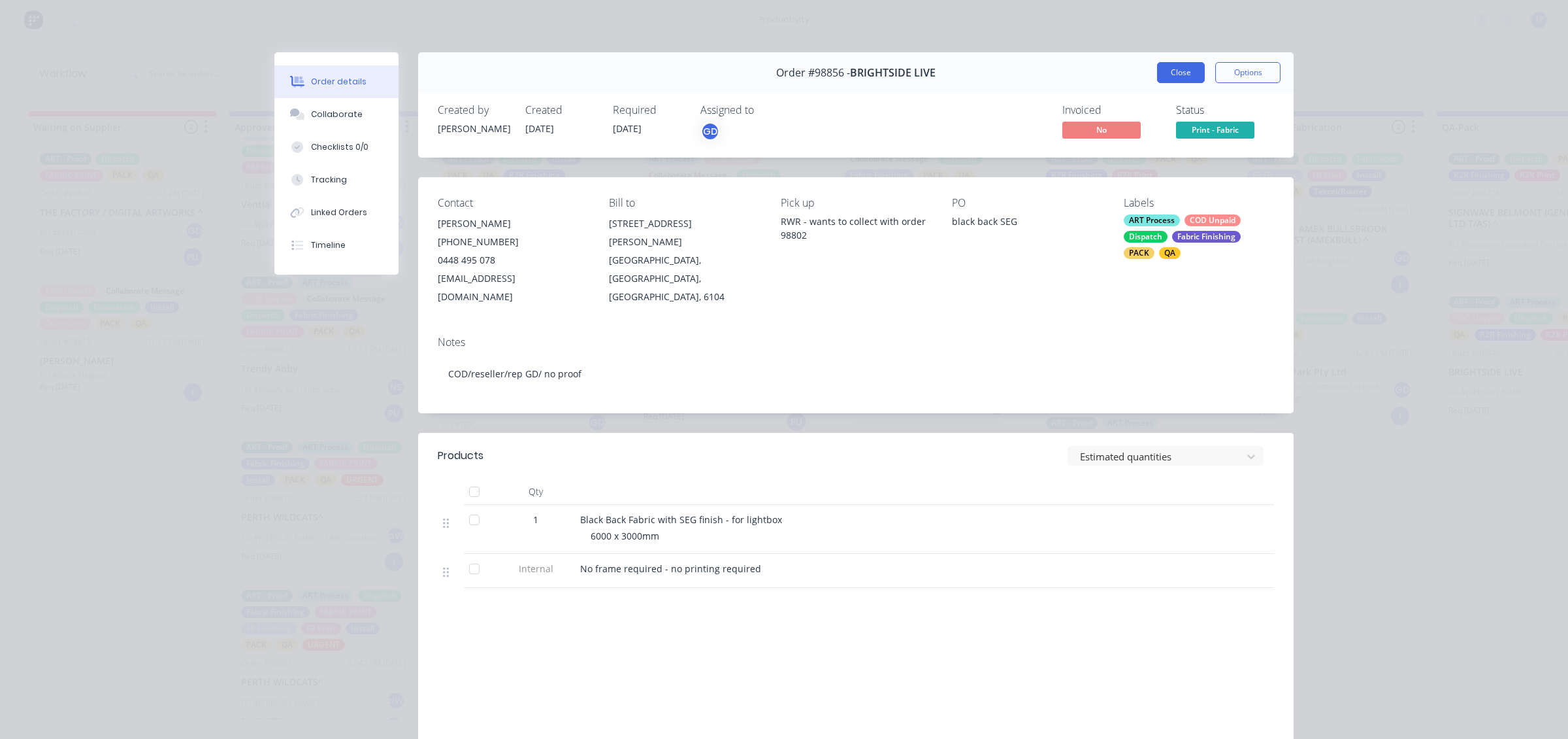
click at [1184, 73] on button "Close" at bounding box center [1181, 72] width 47 height 21
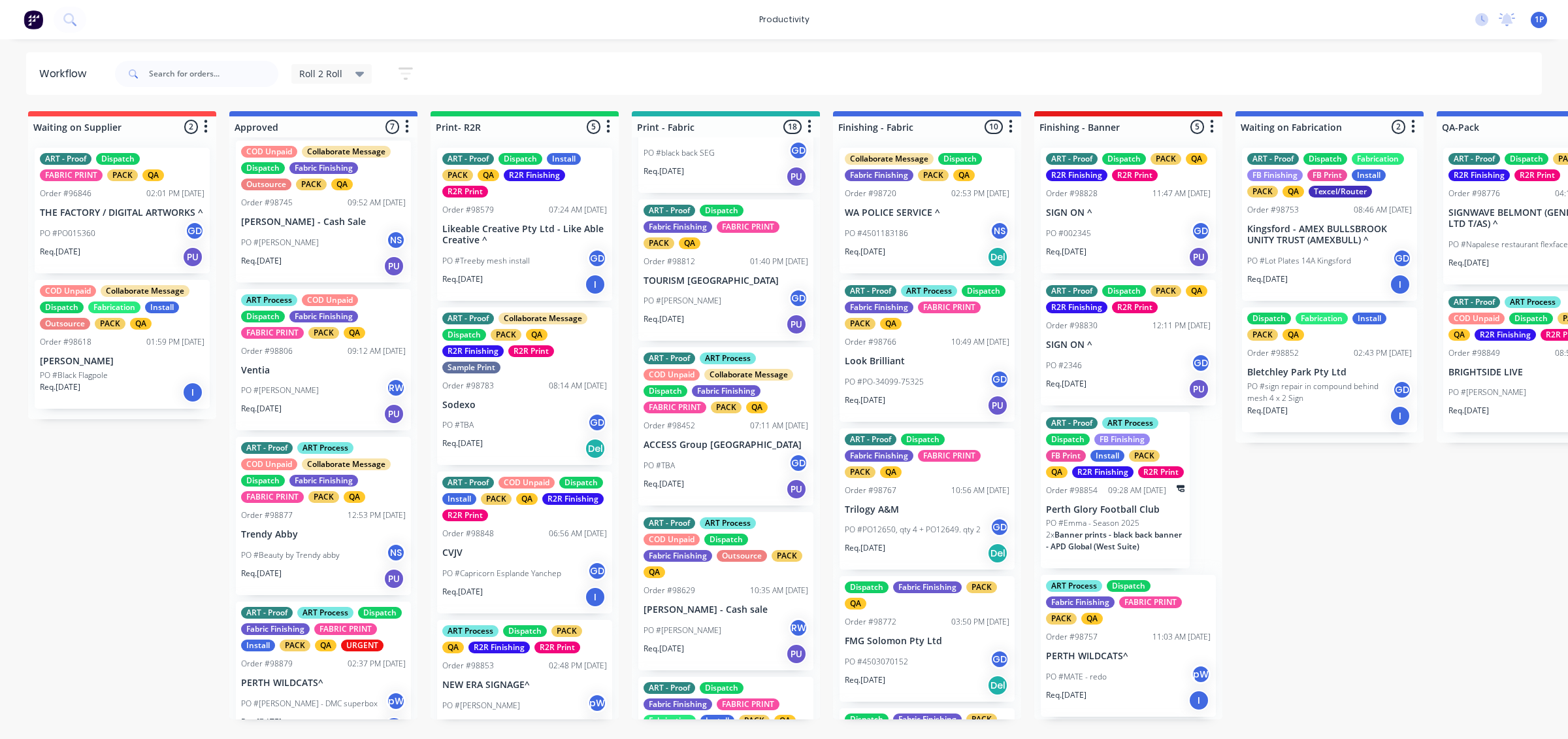
scroll to position [163, 0]
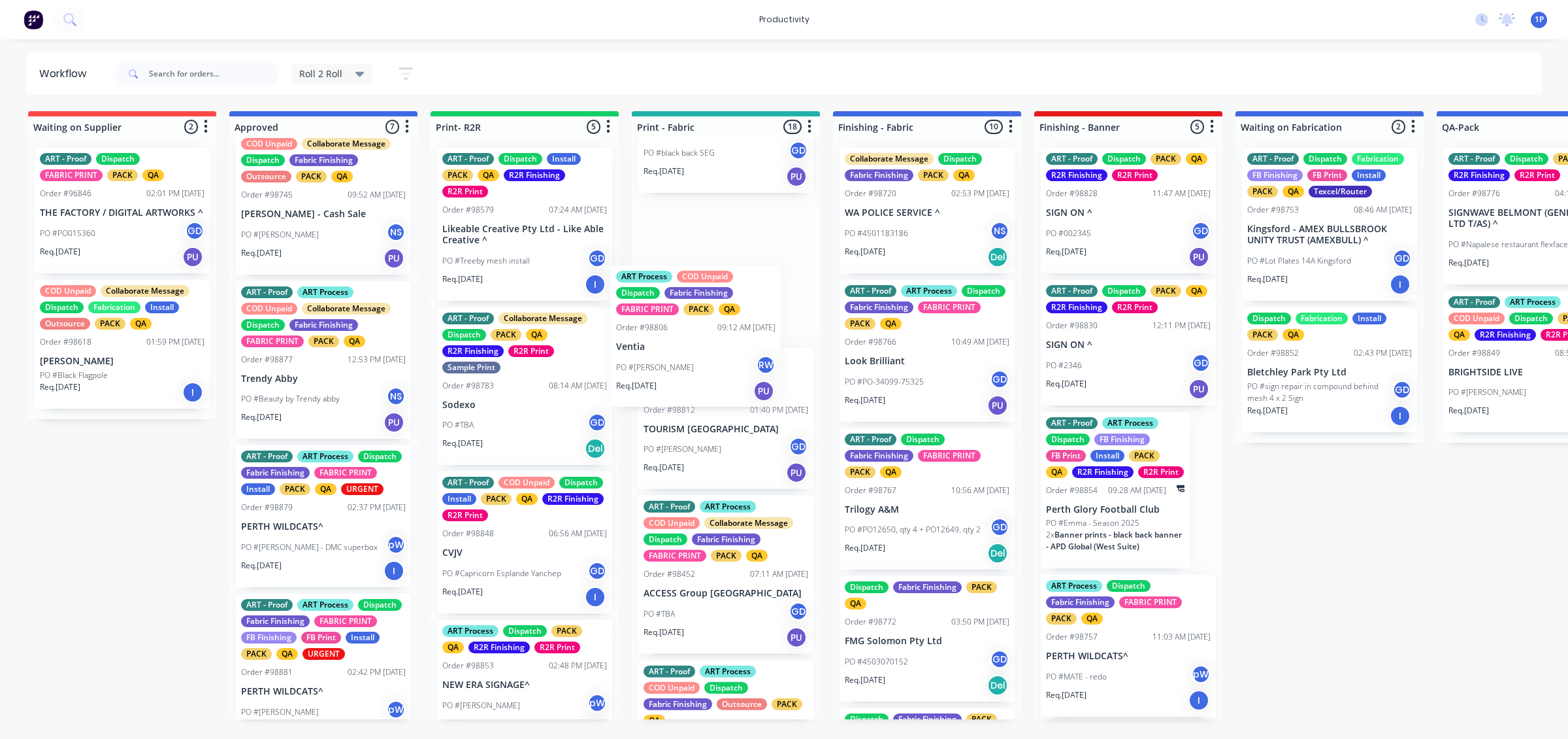
drag, startPoint x: 364, startPoint y: 425, endPoint x: 730, endPoint y: 396, distance: 367.1
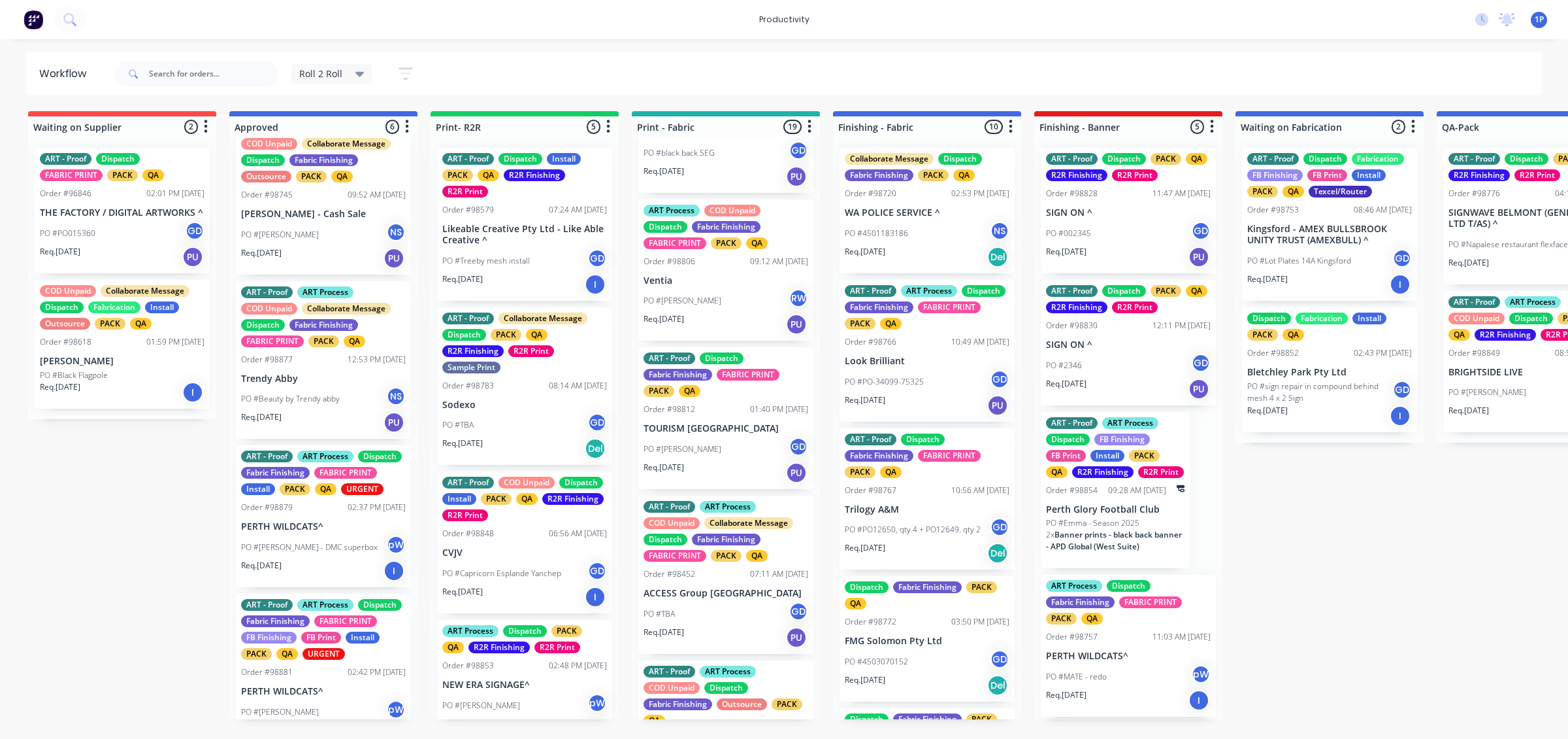
click at [333, 404] on p "PO #Beauty by Trendy abby" at bounding box center [290, 399] width 99 height 12
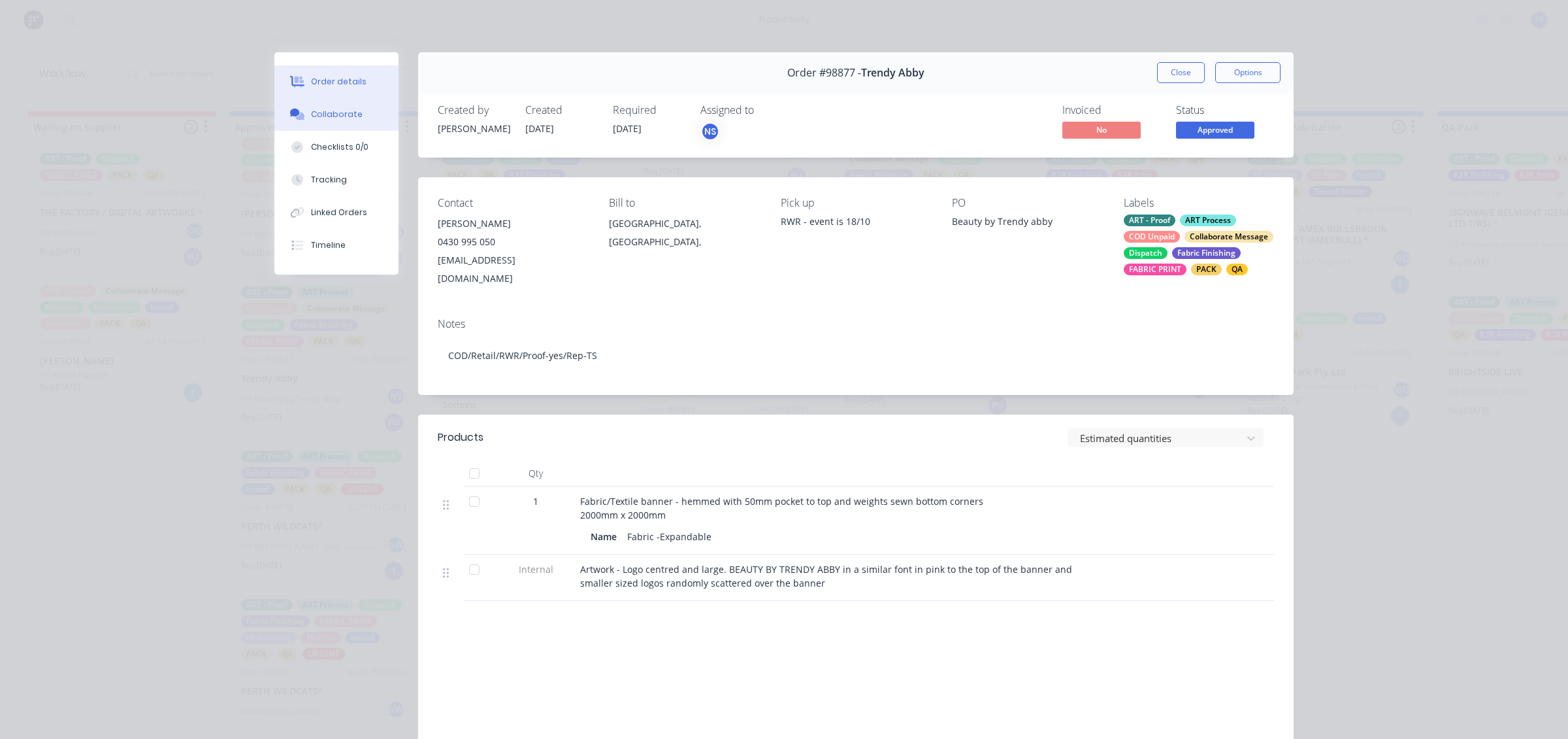
click at [366, 115] on button "Collaborate" at bounding box center [337, 114] width 124 height 33
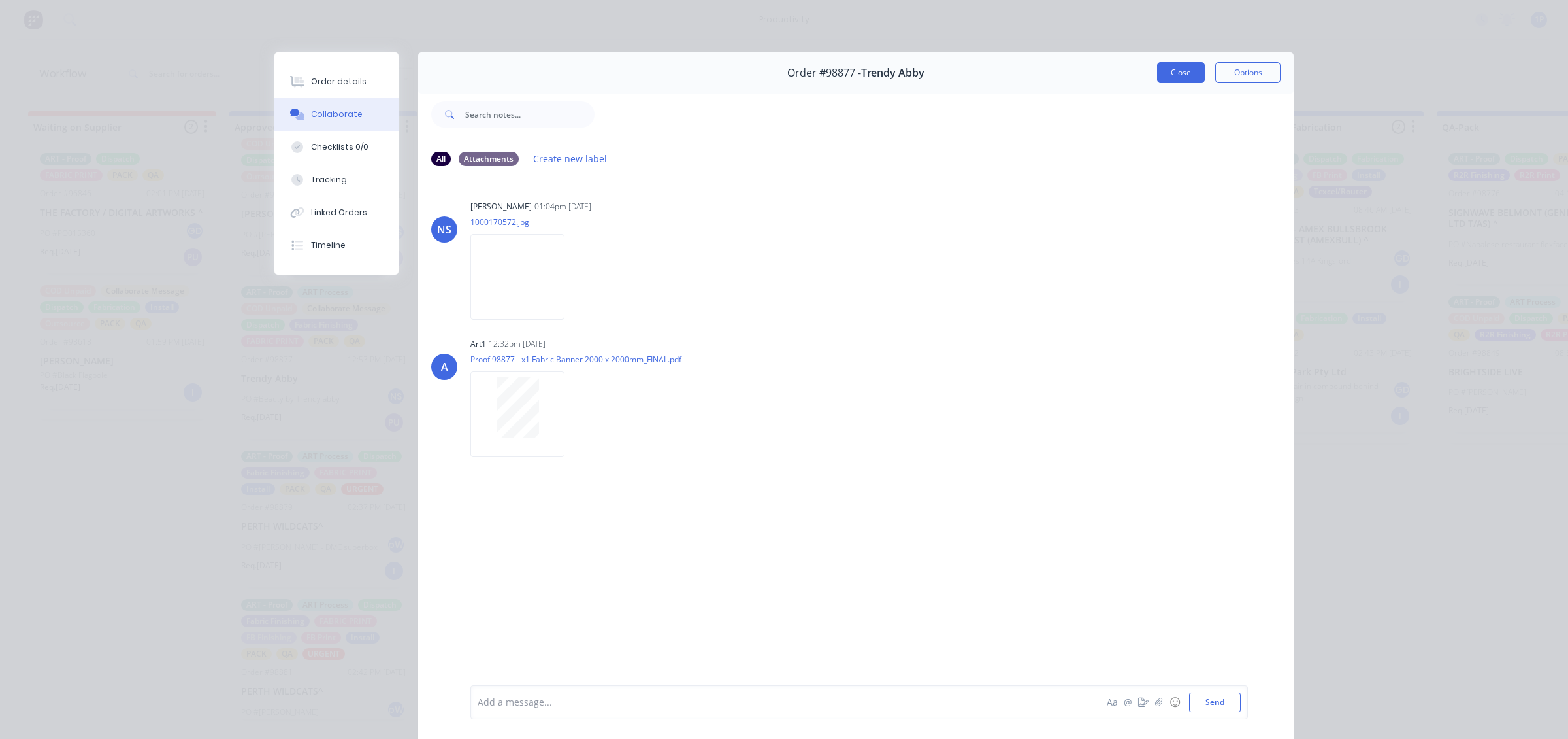
click at [1190, 70] on button "Close" at bounding box center [1181, 72] width 47 height 21
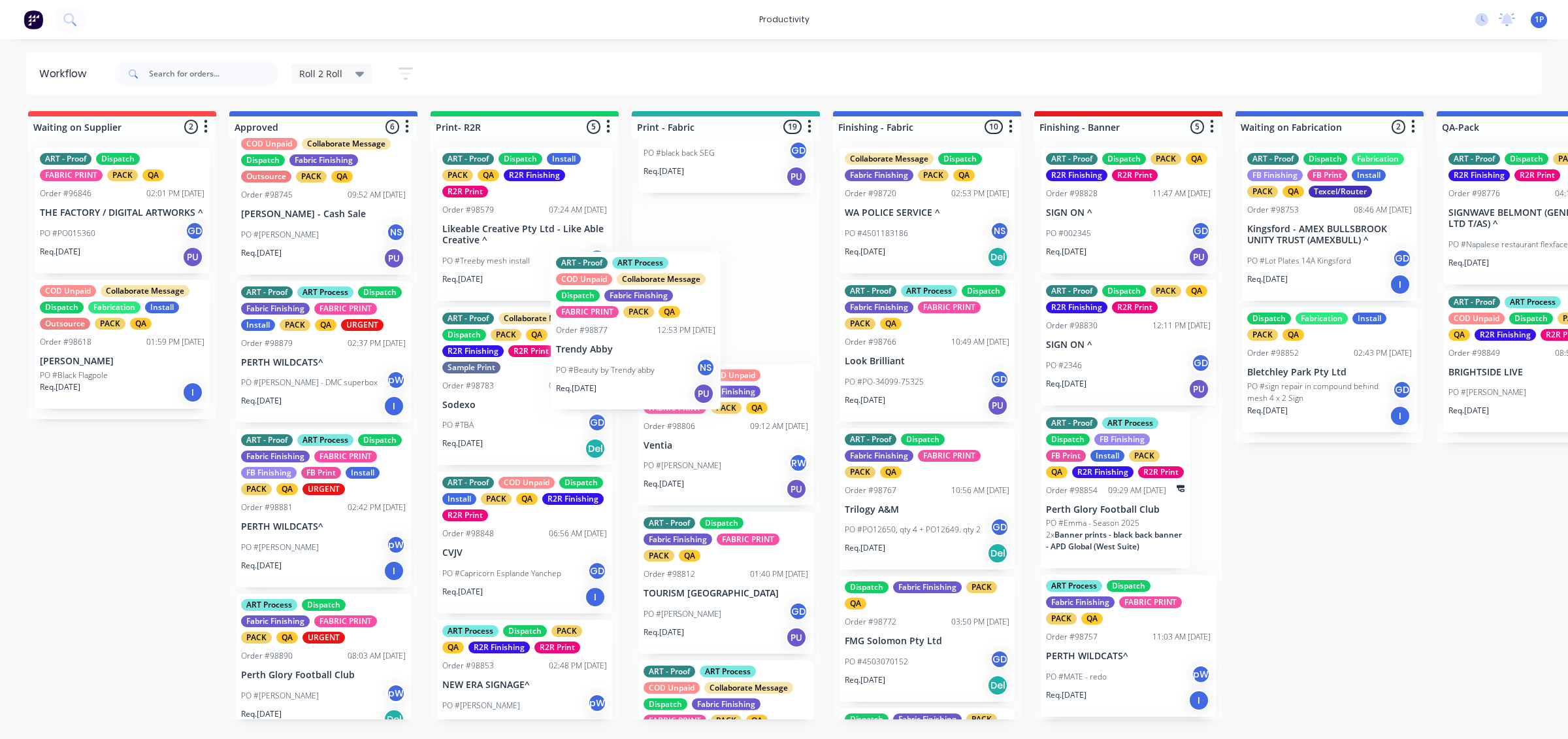
drag, startPoint x: 292, startPoint y: 413, endPoint x: 609, endPoint y: 368, distance: 320.2
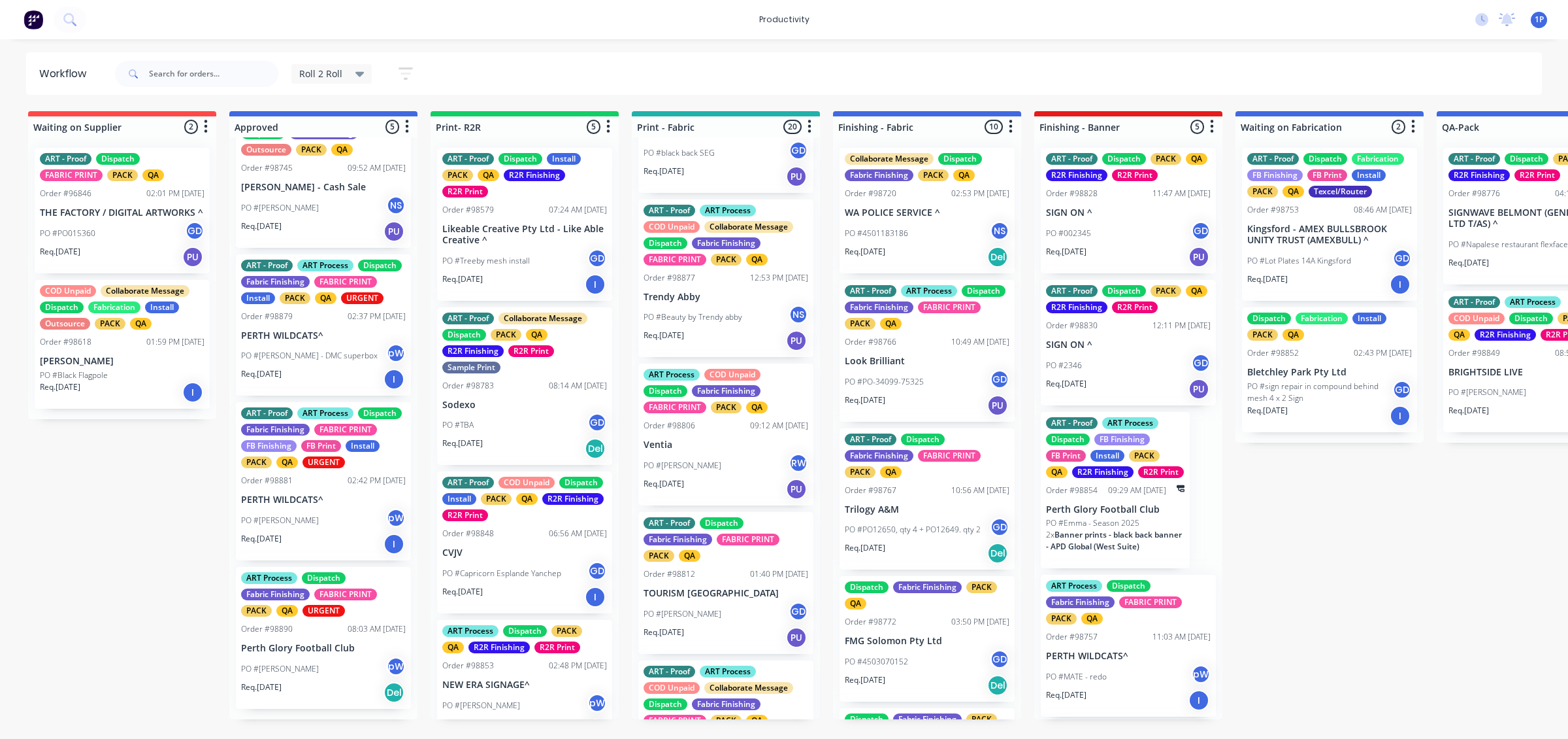
scroll to position [226, 0]
click at [375, 381] on div "Req. 14/10/25 I" at bounding box center [323, 379] width 165 height 22
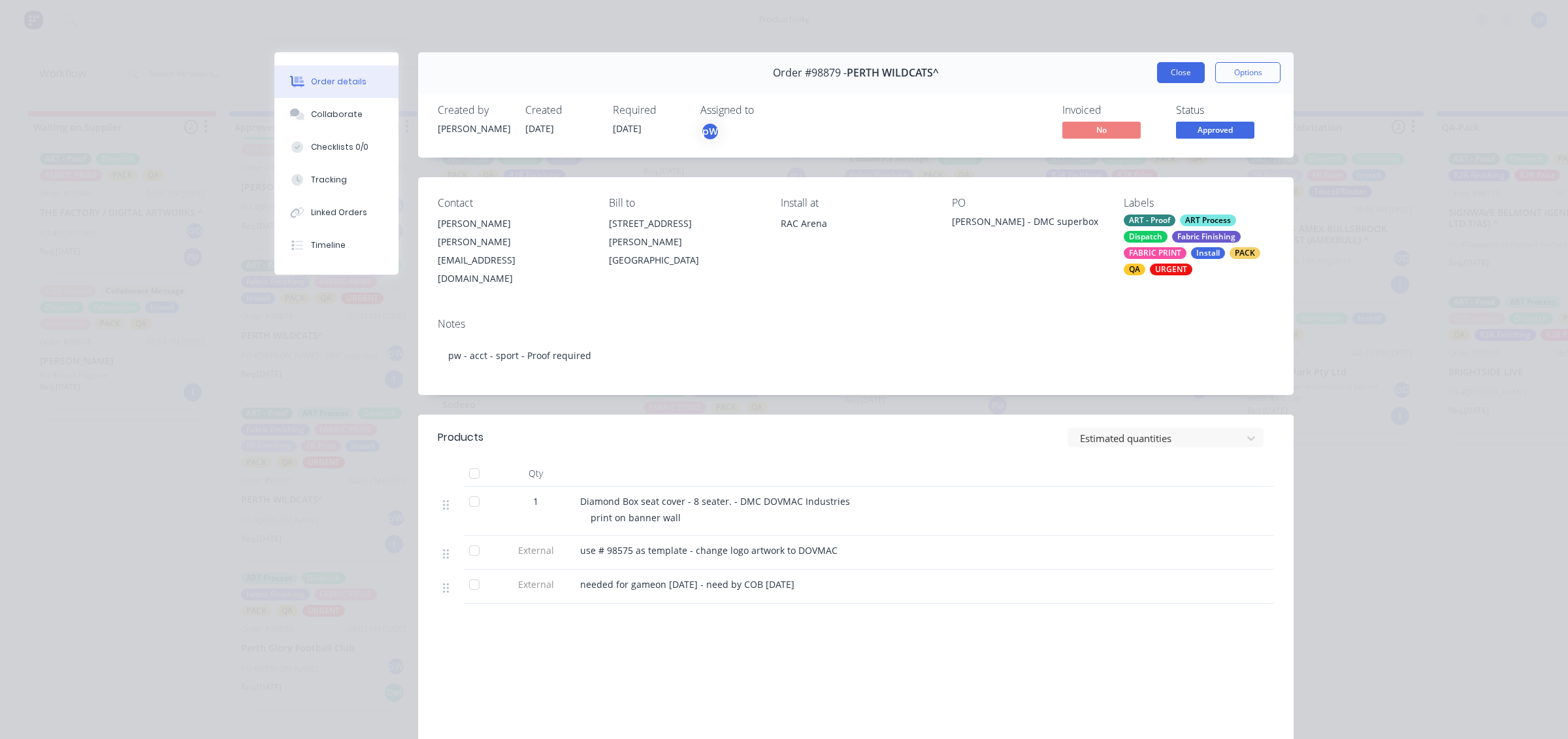
click at [1179, 76] on button "Close" at bounding box center [1181, 72] width 47 height 21
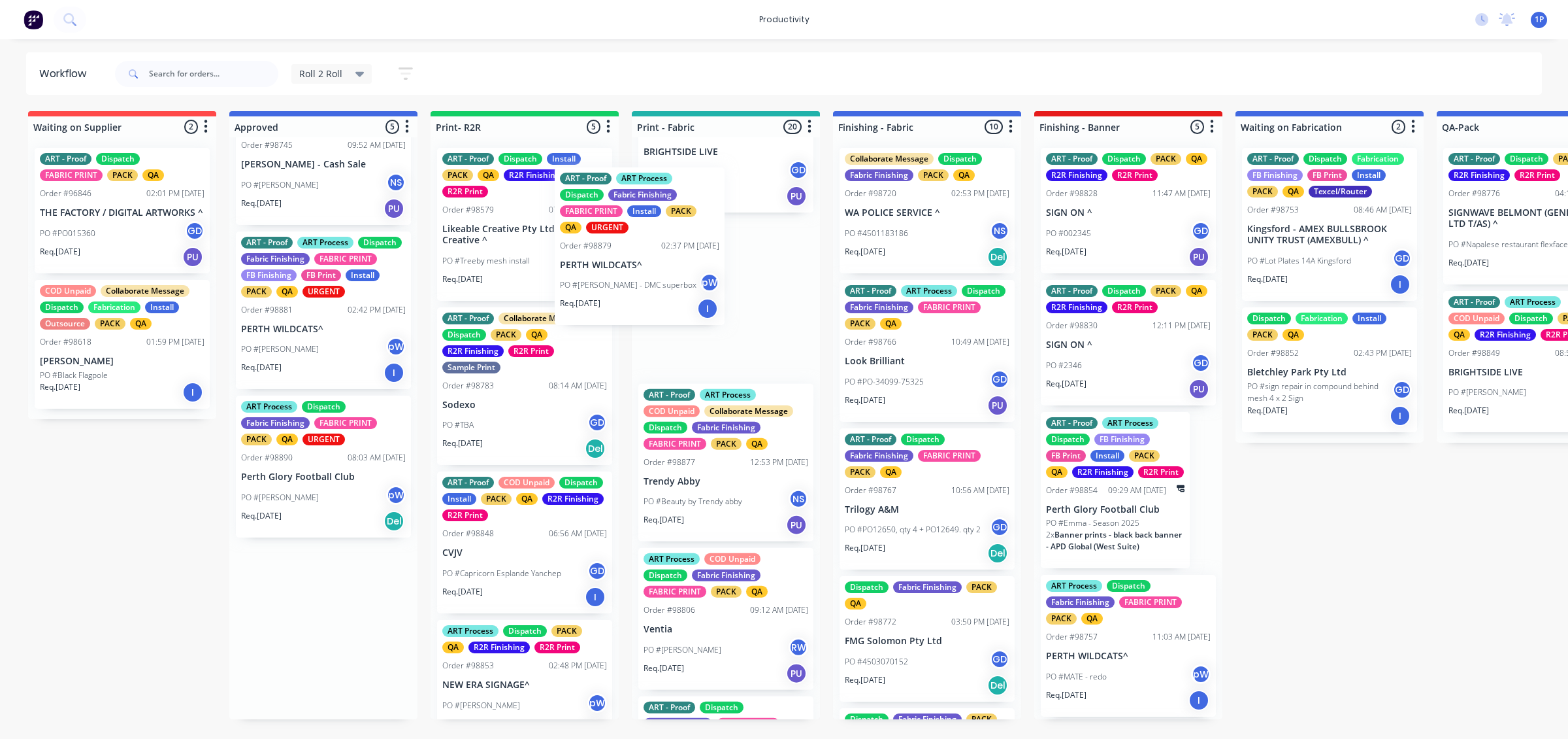
scroll to position [203, 0]
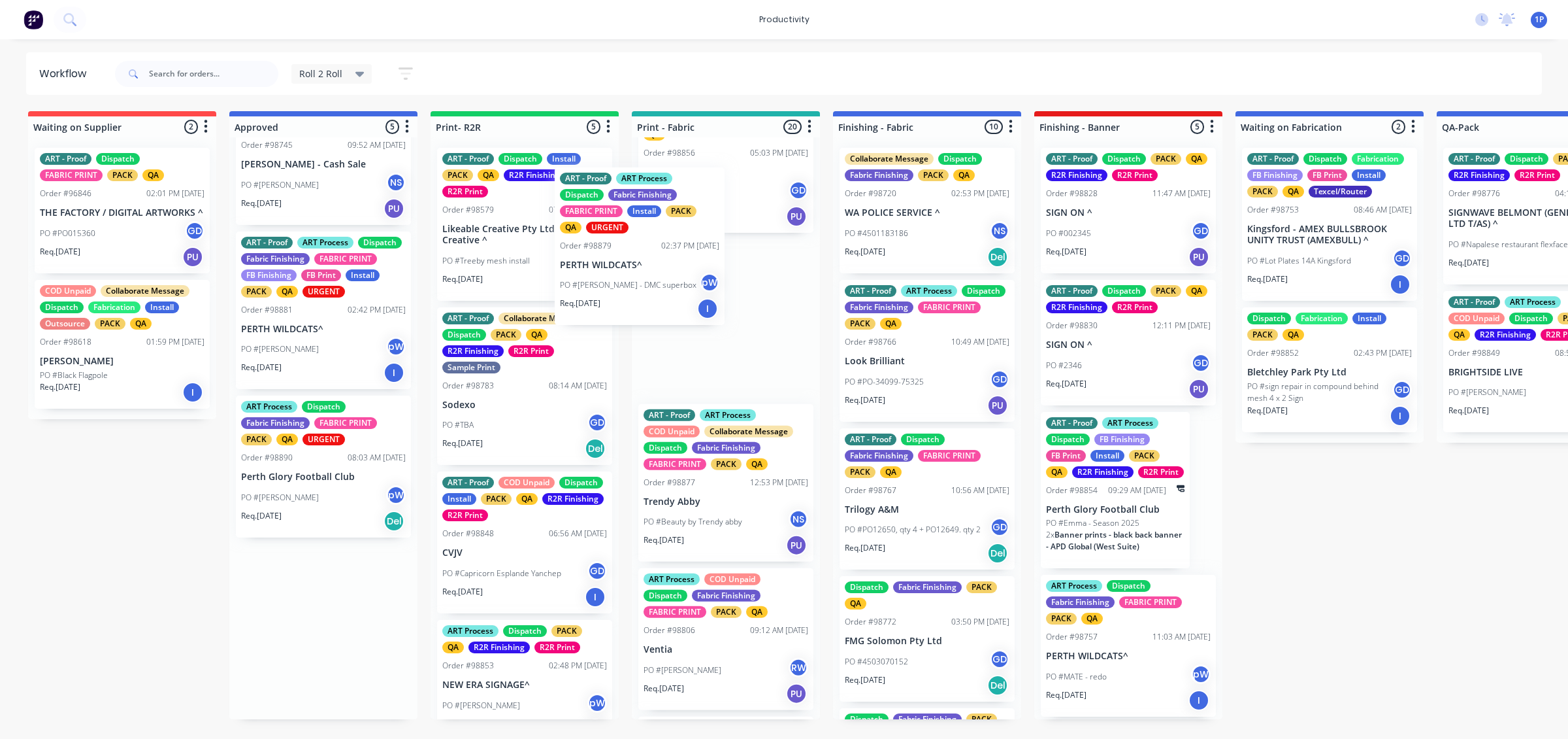
drag, startPoint x: 370, startPoint y: 363, endPoint x: 698, endPoint y: 293, distance: 335.4
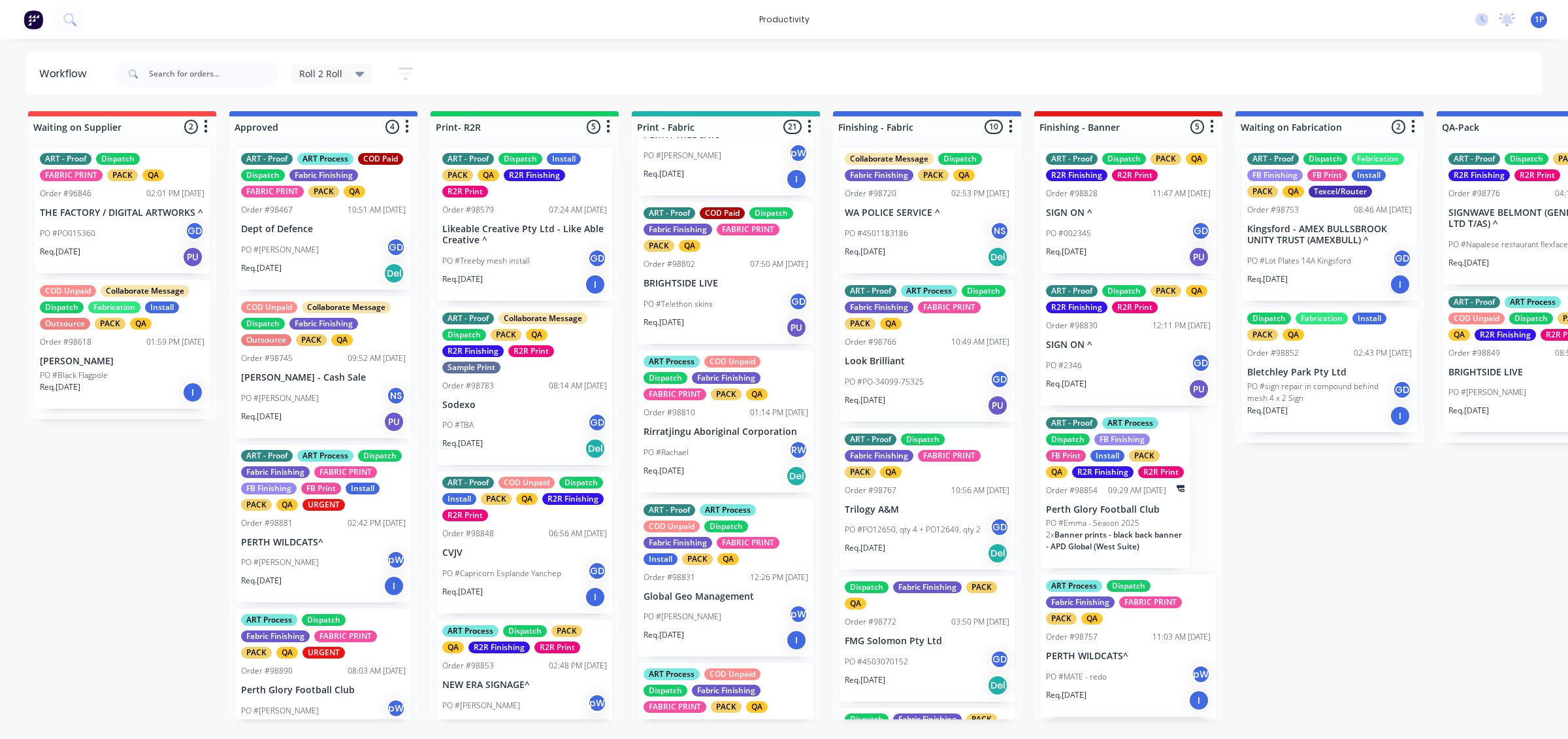
scroll to position [1511, 0]
click at [743, 338] on div "Req. 10/10/25 PU" at bounding box center [726, 327] width 165 height 22
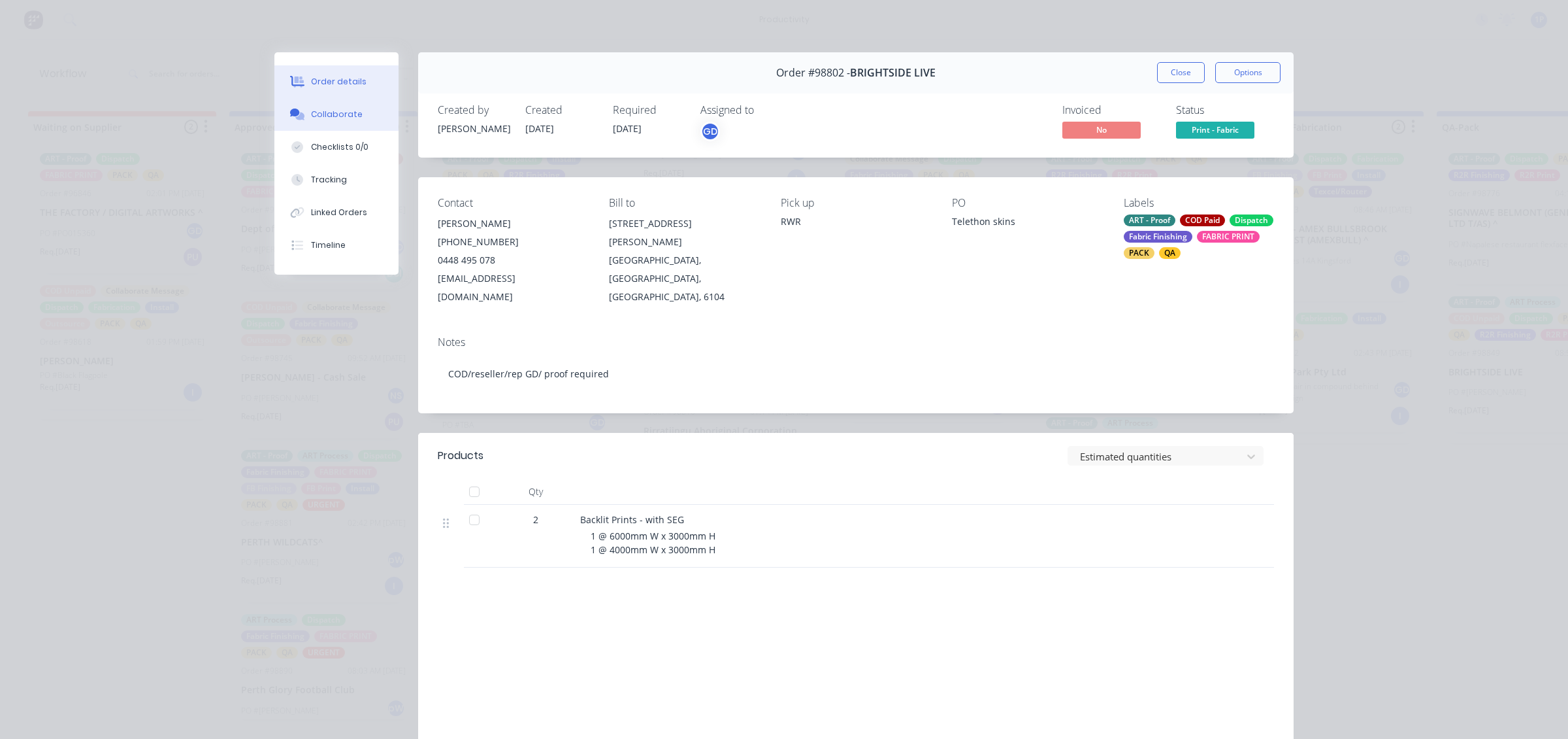
click at [369, 124] on button "Collaborate" at bounding box center [337, 114] width 124 height 33
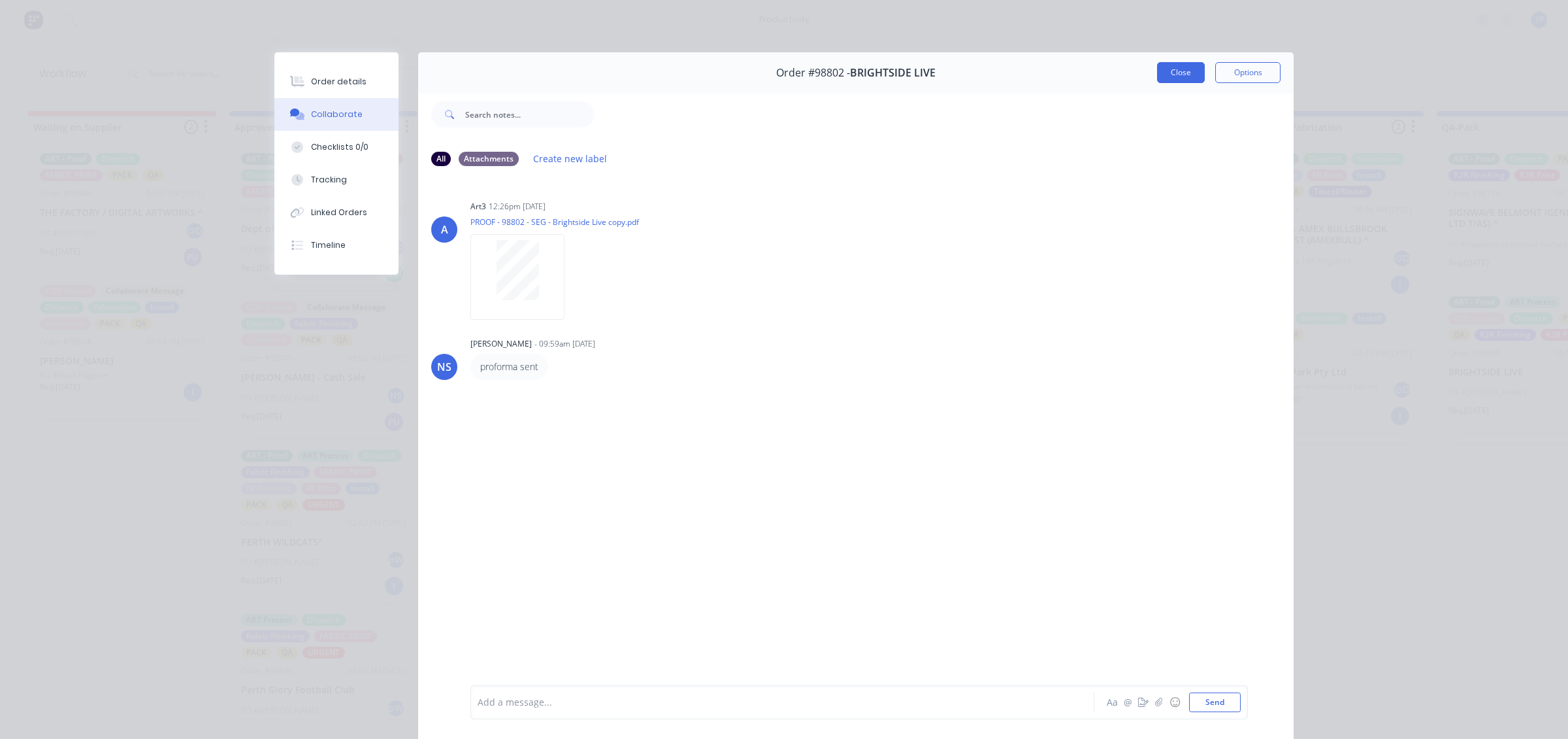
click at [1179, 67] on button "Close" at bounding box center [1181, 72] width 47 height 21
